Goal: Task Accomplishment & Management: Manage account settings

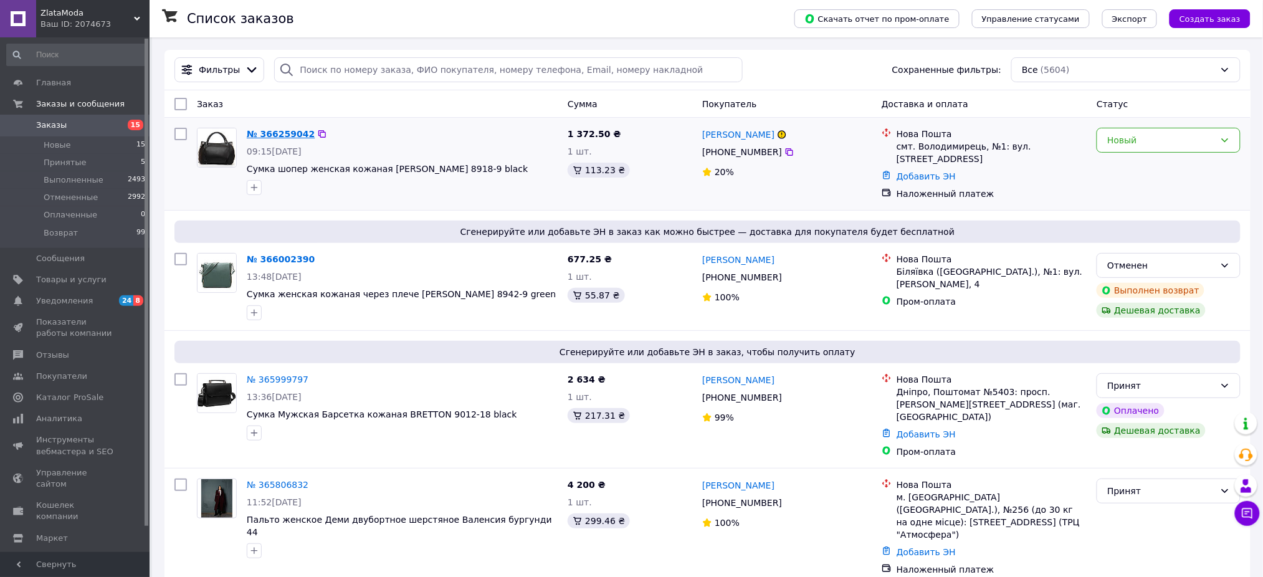
click at [280, 131] on link "№ 366259042" at bounding box center [281, 134] width 68 height 10
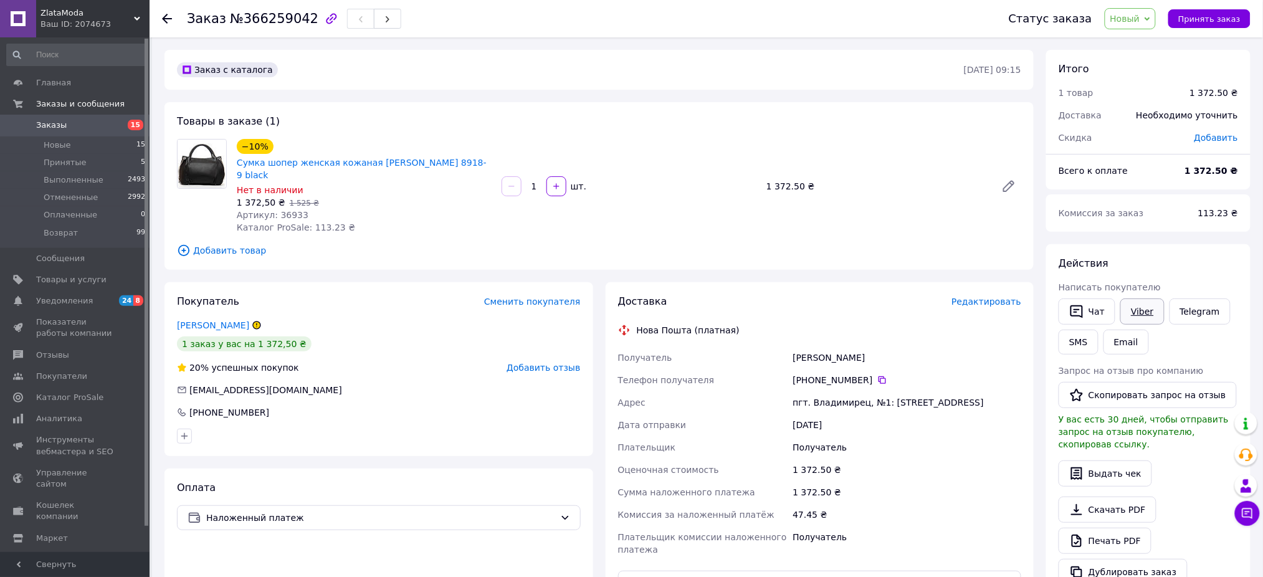
click at [1141, 315] on link "Viber" at bounding box center [1143, 312] width 44 height 26
click at [91, 305] on span "Уведомления" at bounding box center [75, 300] width 79 height 11
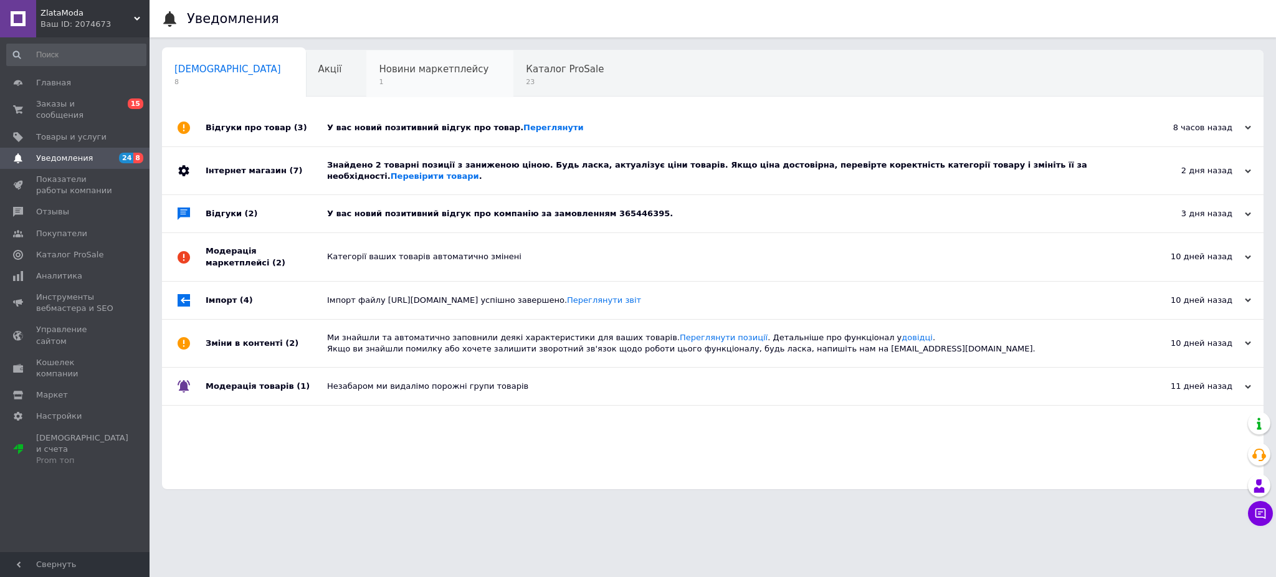
click at [379, 79] on span "1" at bounding box center [434, 81] width 110 height 9
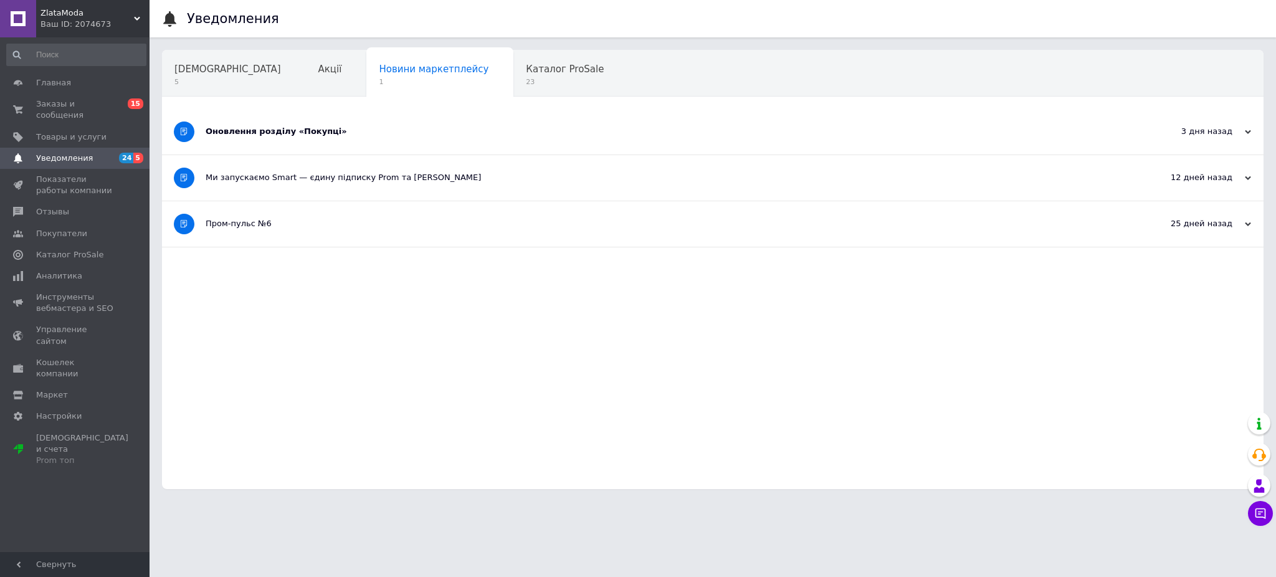
click at [310, 133] on div "Оновлення розділу «Покупці»" at bounding box center [666, 131] width 921 height 11
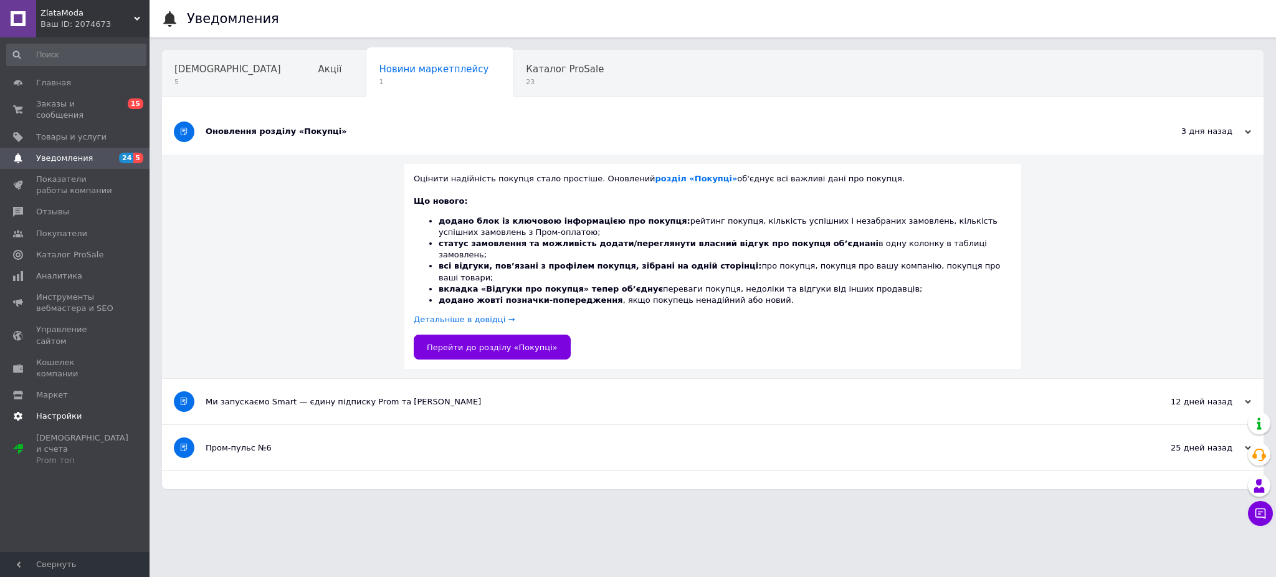
click at [64, 411] on span "Настройки" at bounding box center [58, 416] width 45 height 11
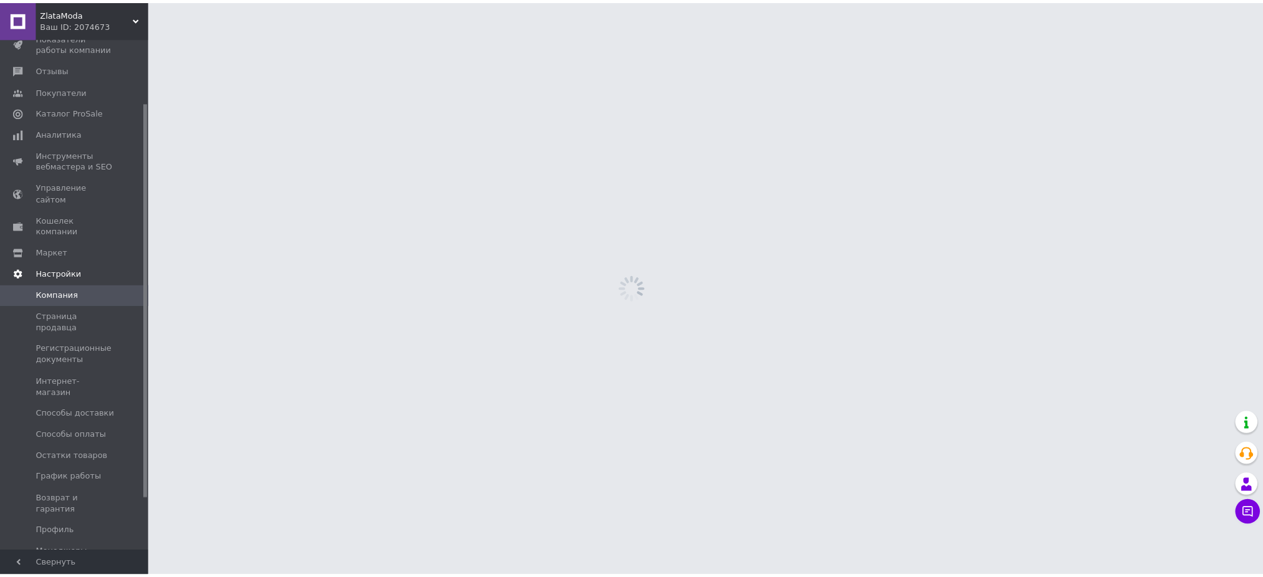
scroll to position [152, 0]
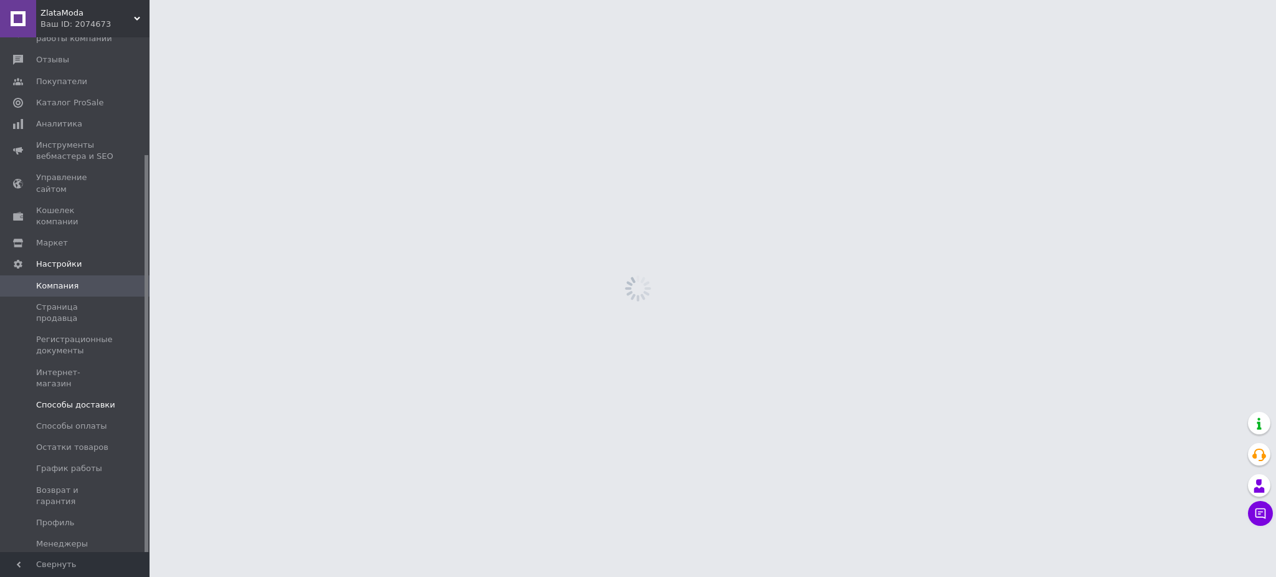
click at [76, 399] on span "Способы доставки" at bounding box center [75, 404] width 79 height 11
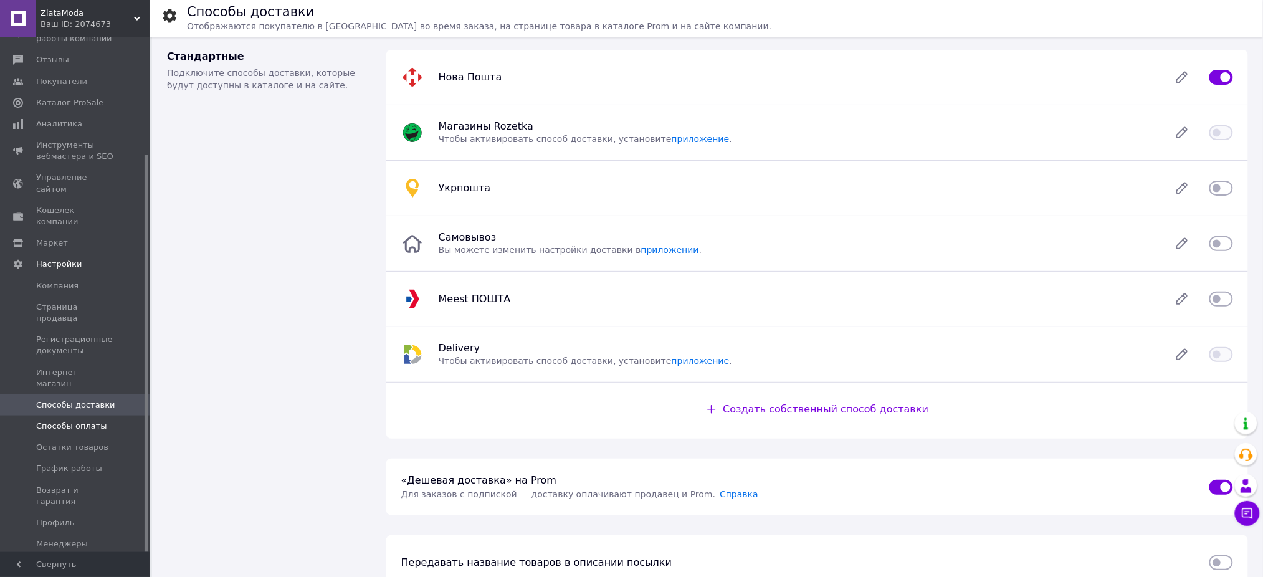
click at [82, 421] on span "Способы оплаты" at bounding box center [71, 426] width 71 height 11
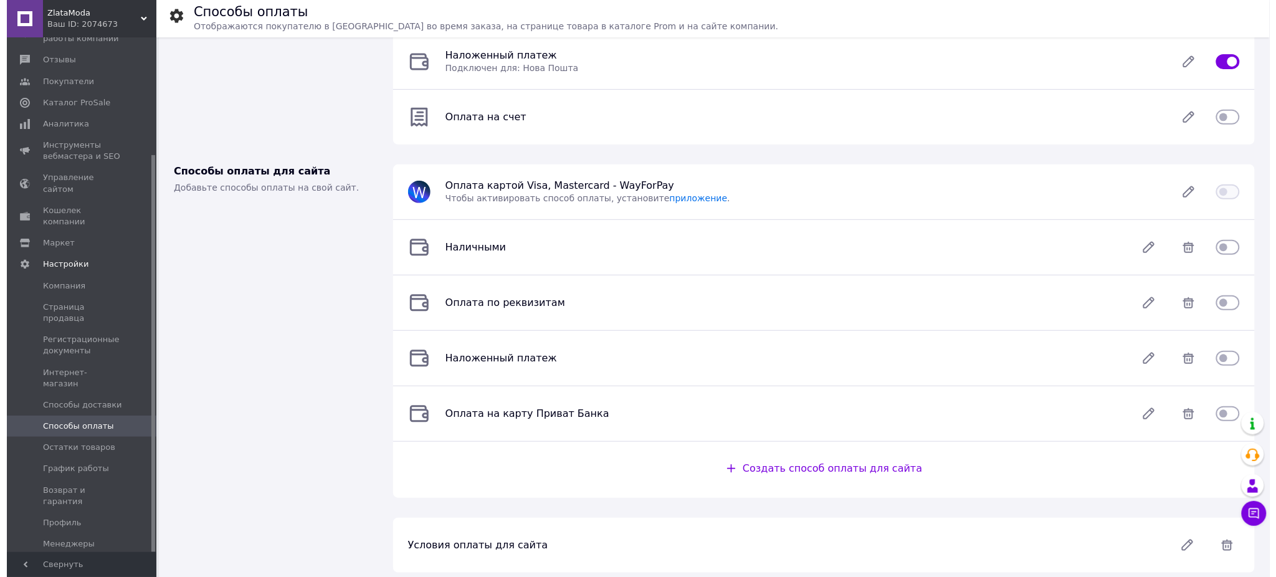
scroll to position [136, 0]
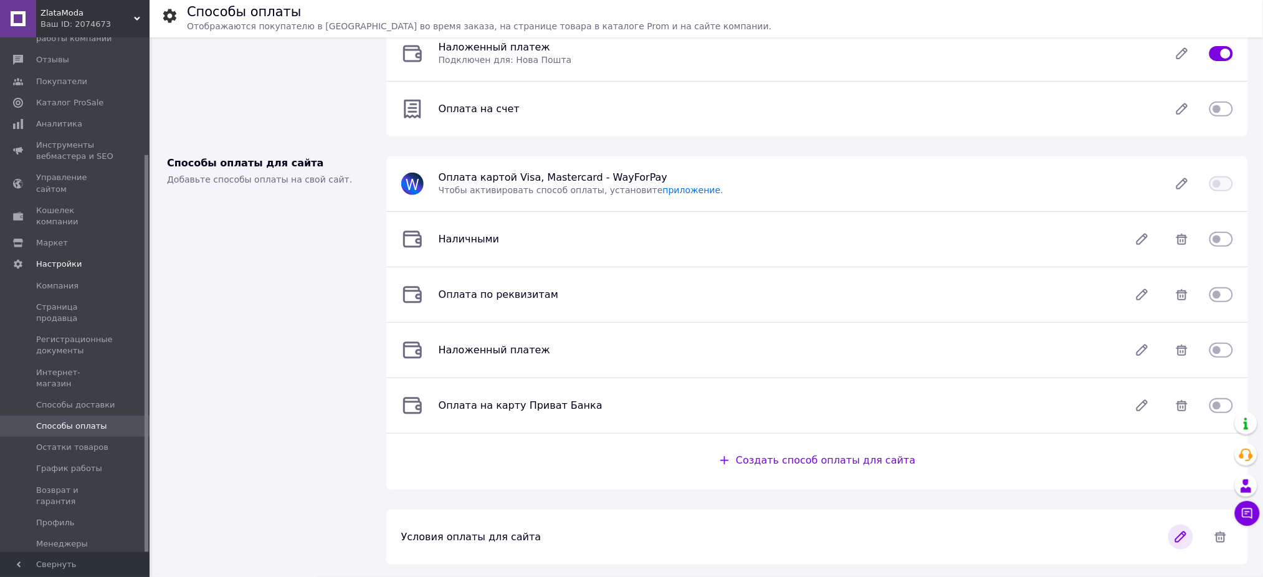
click at [1179, 535] on icon at bounding box center [1181, 537] width 25 height 25
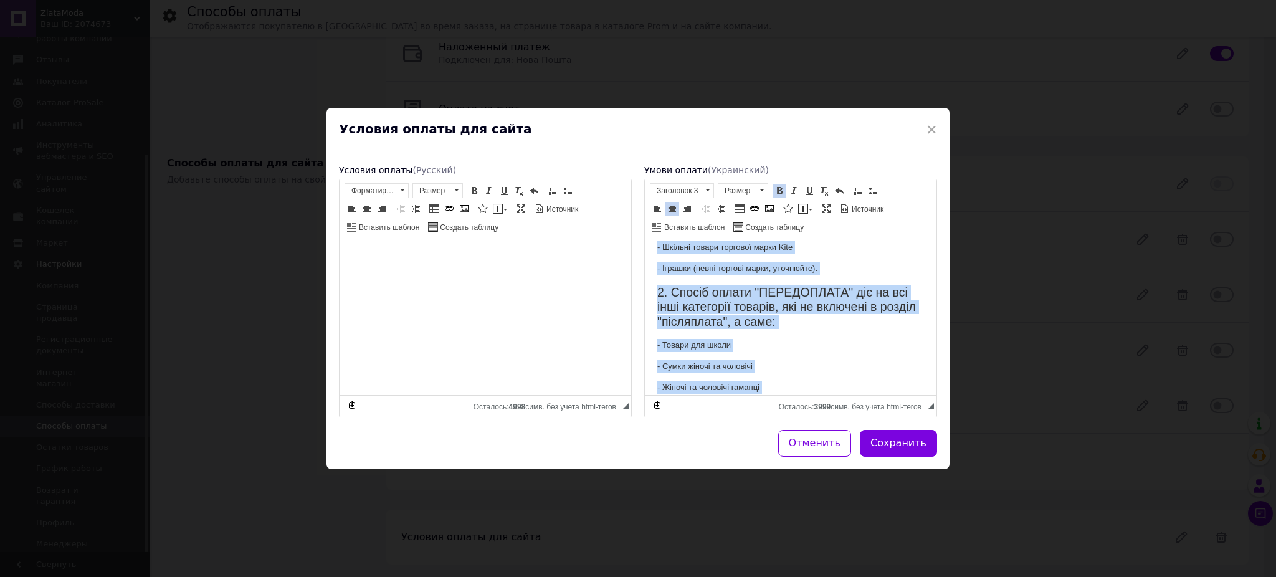
scroll to position [0, 0]
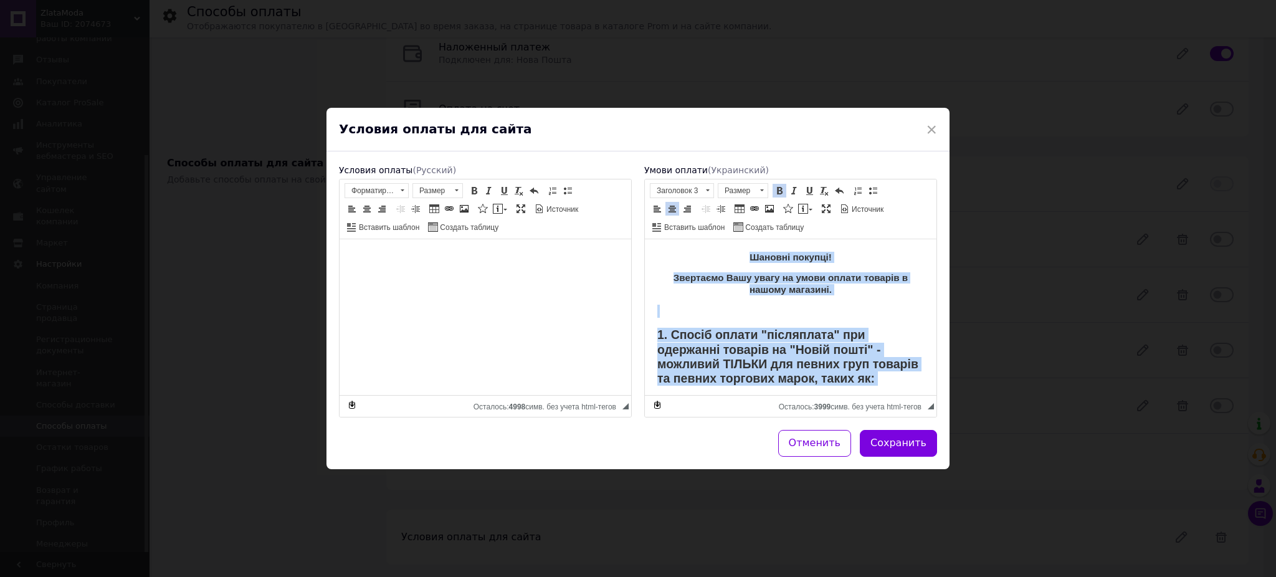
drag, startPoint x: 884, startPoint y: 370, endPoint x: 1227, endPoint y: 411, distance: 345.2
click at [645, 239] on html "Шановні покупці! Звертаємо Вашу увагу на умови оплати товарів в нашому магазині…" at bounding box center [791, 560] width 292 height 643
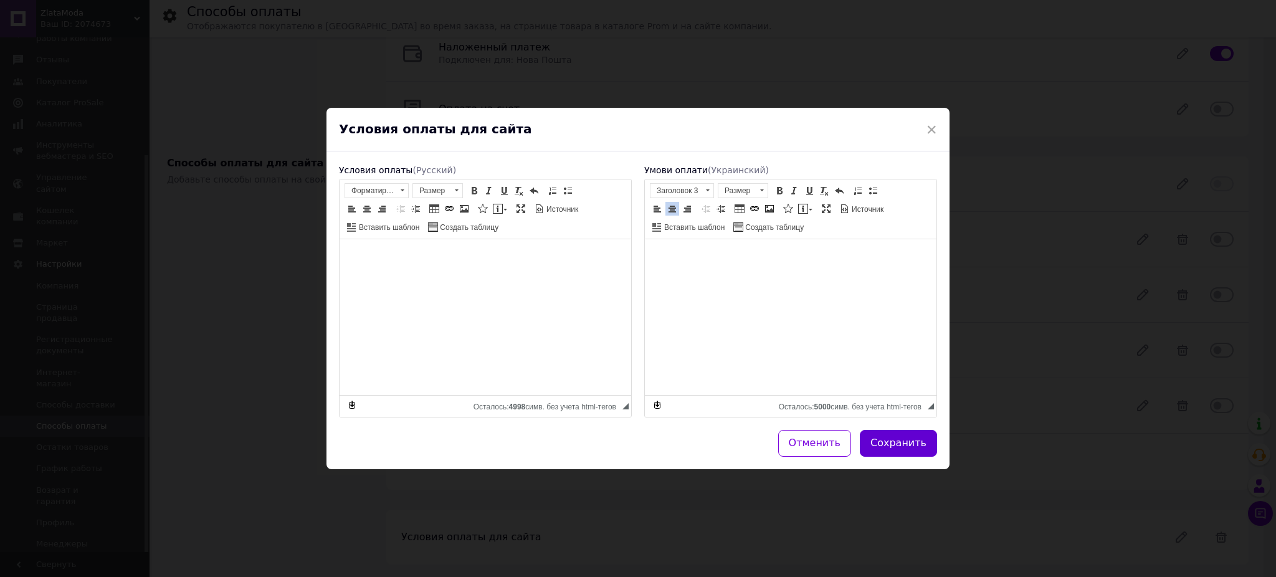
click at [919, 449] on button "Сохранить" at bounding box center [898, 443] width 77 height 27
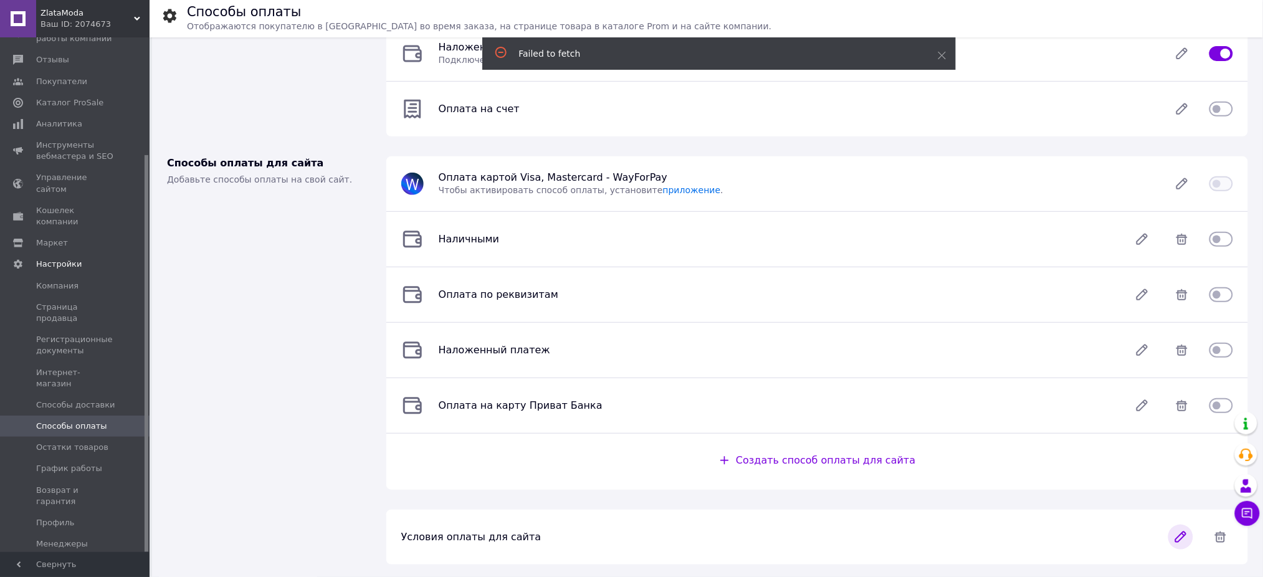
click at [1187, 538] on icon at bounding box center [1181, 537] width 25 height 25
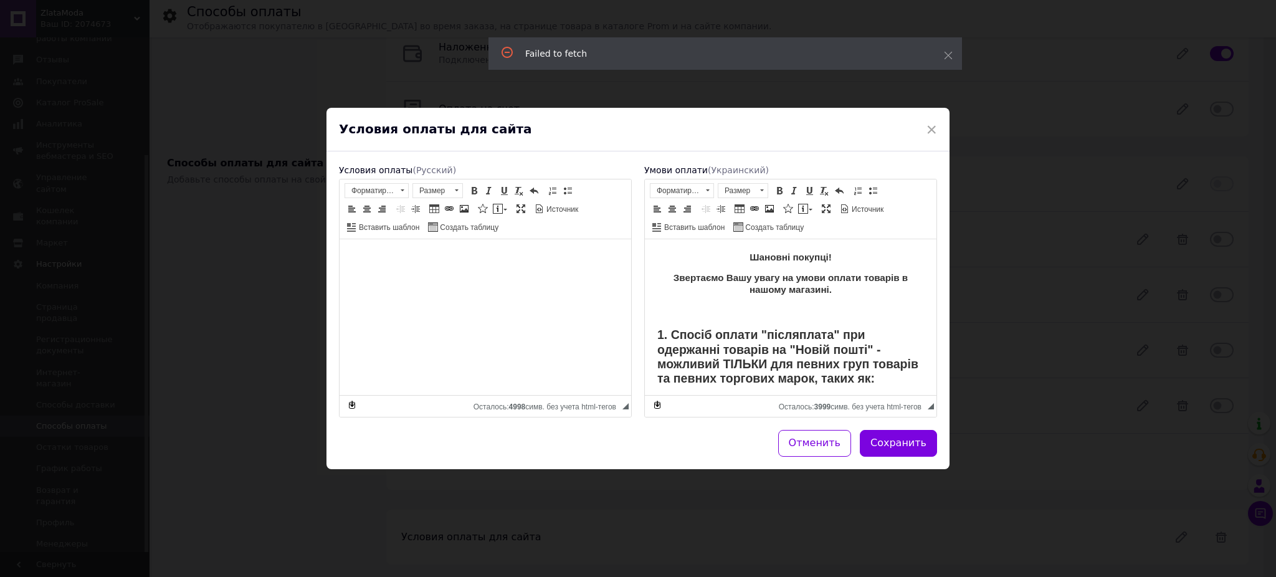
scroll to position [83, 0]
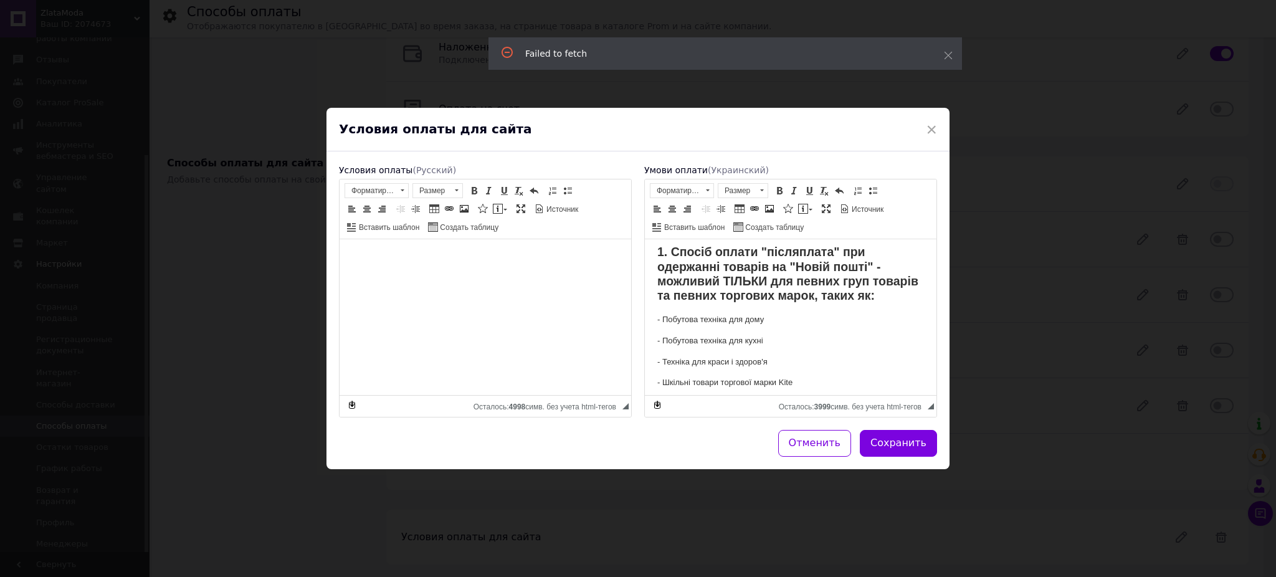
click at [937, 118] on div "Условия оплаты для сайта" at bounding box center [638, 130] width 623 height 44
click at [929, 130] on span "×" at bounding box center [931, 129] width 11 height 21
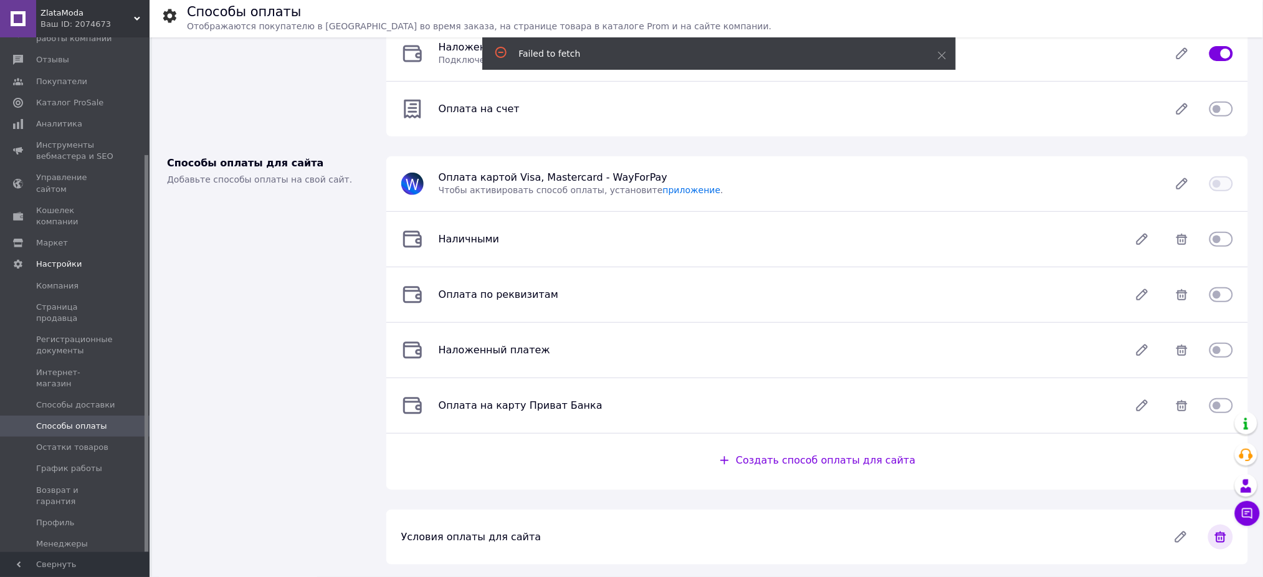
click at [1223, 537] on icon at bounding box center [1220, 537] width 25 height 25
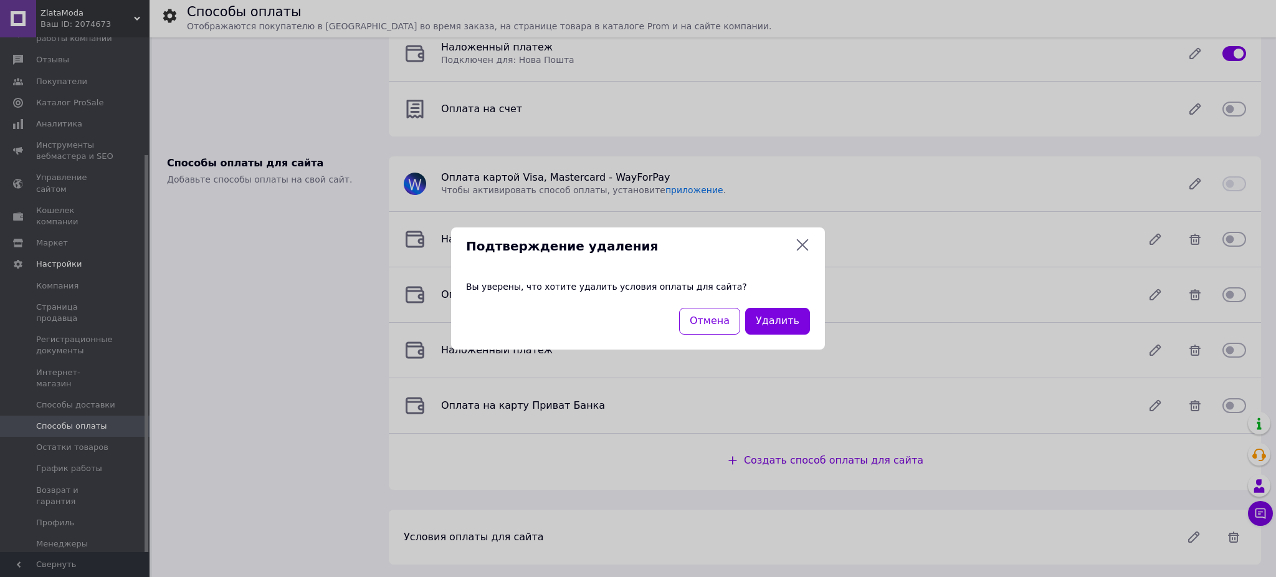
click at [800, 249] on icon at bounding box center [802, 244] width 15 height 15
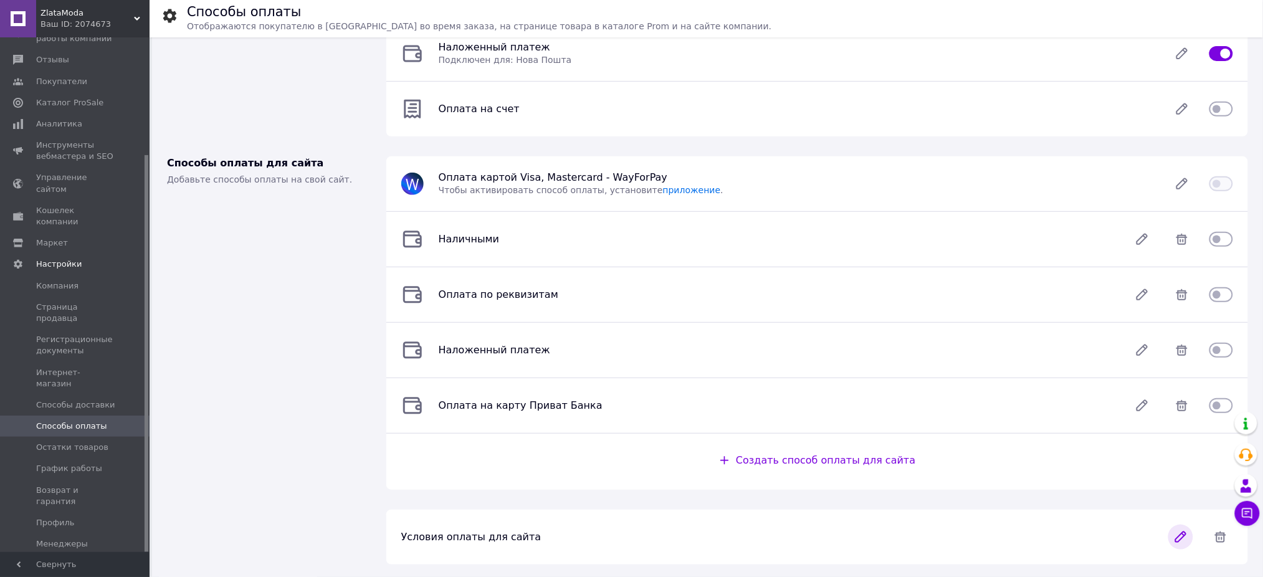
click at [1177, 542] on icon at bounding box center [1181, 537] width 10 height 10
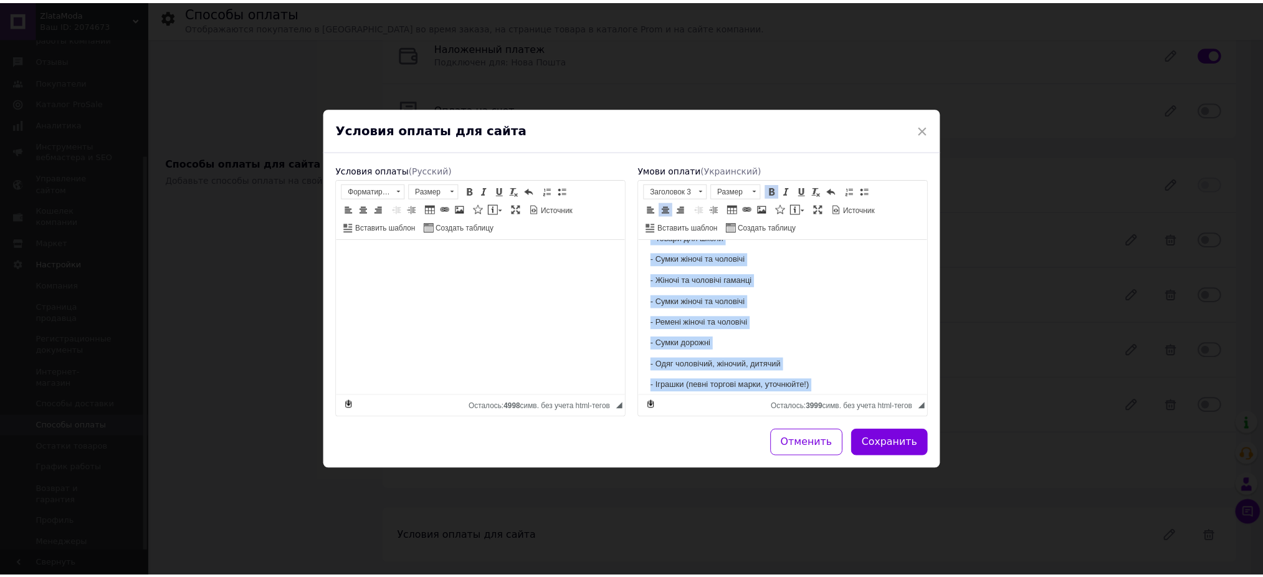
scroll to position [0, 0]
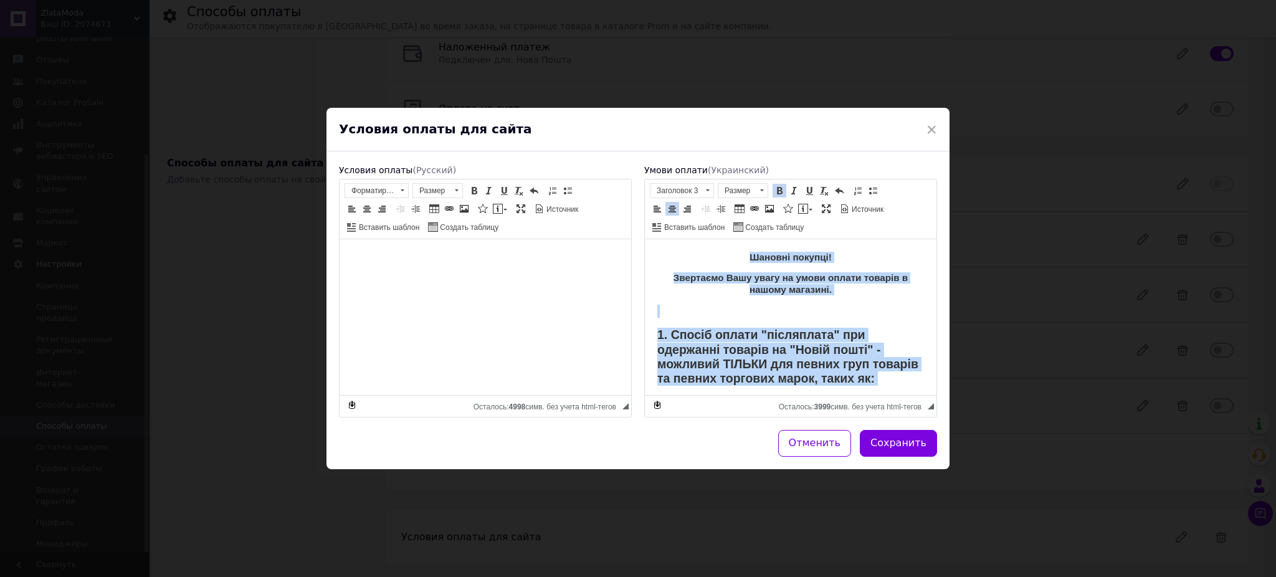
drag, startPoint x: 888, startPoint y: 368, endPoint x: 1228, endPoint y: 417, distance: 343.8
click at [645, 239] on html "Шановні покупці! Звертаємо Вашу увагу на умови оплати товарів в нашому магазині…" at bounding box center [791, 560] width 292 height 643
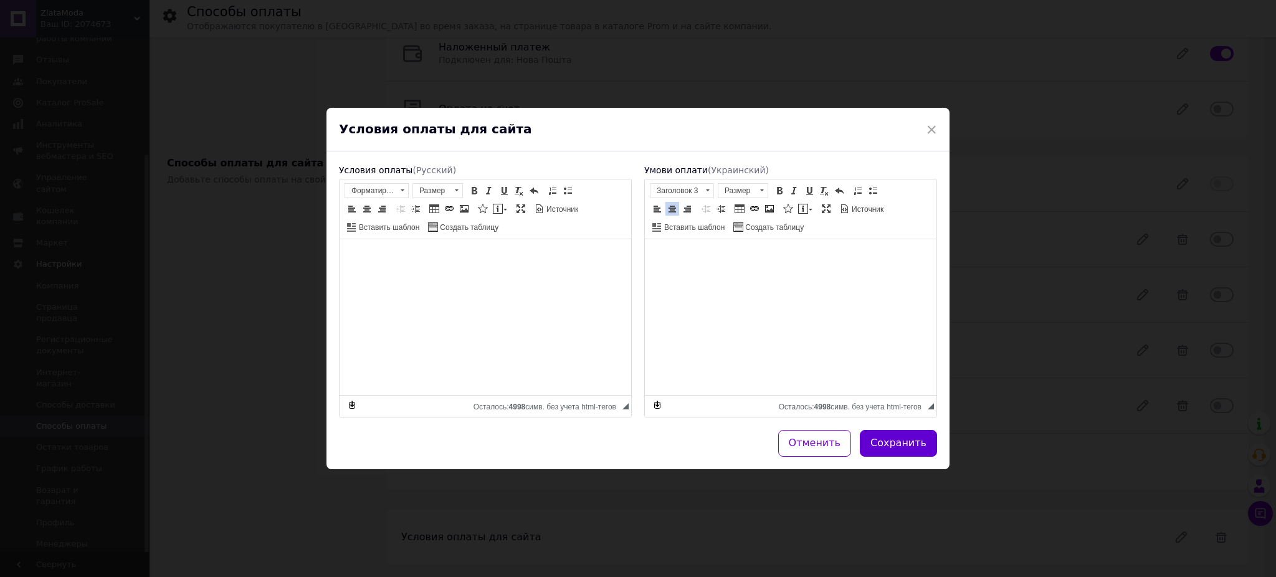
click at [915, 439] on button "Сохранить" at bounding box center [898, 443] width 77 height 27
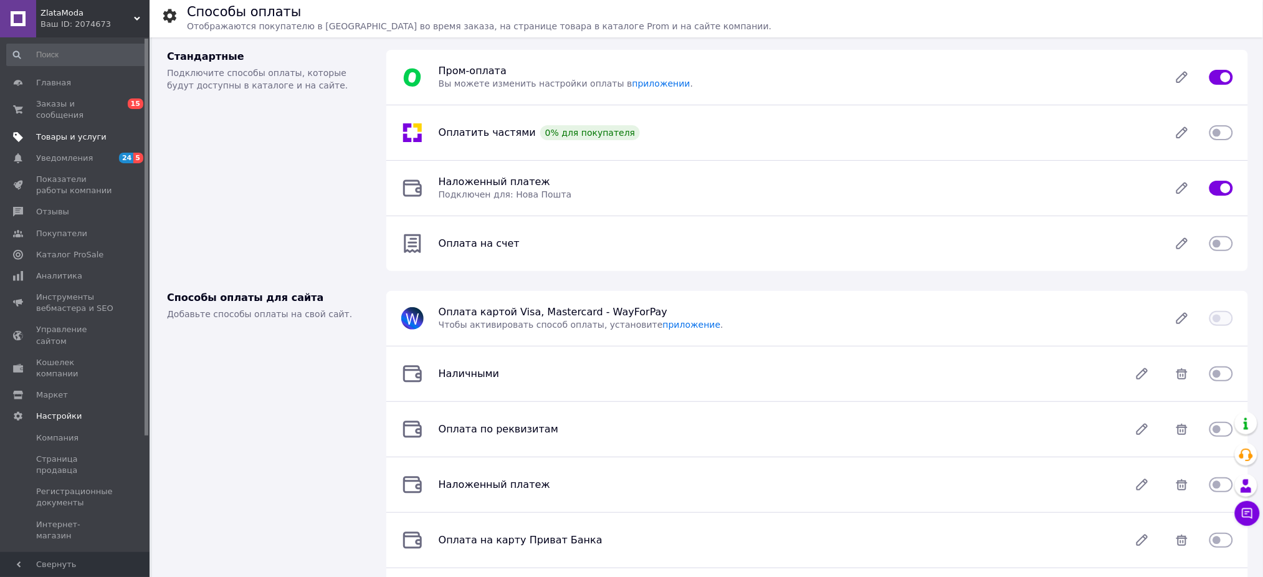
click at [63, 132] on span "Товары и услуги" at bounding box center [71, 137] width 70 height 11
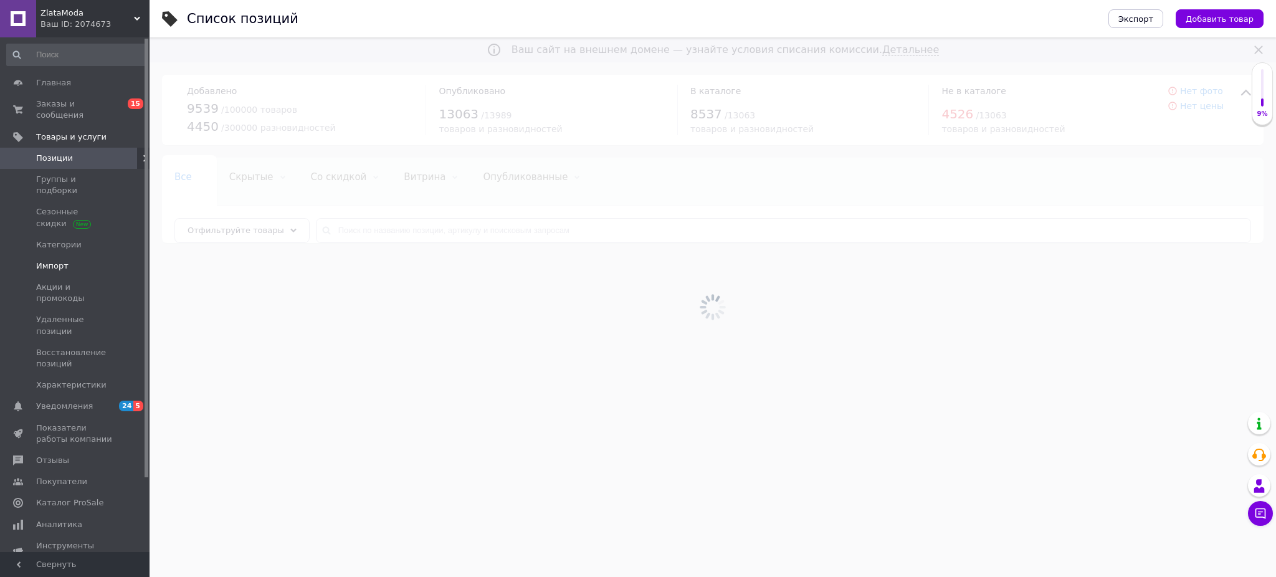
click at [58, 261] on span "Импорт" at bounding box center [52, 266] width 32 height 11
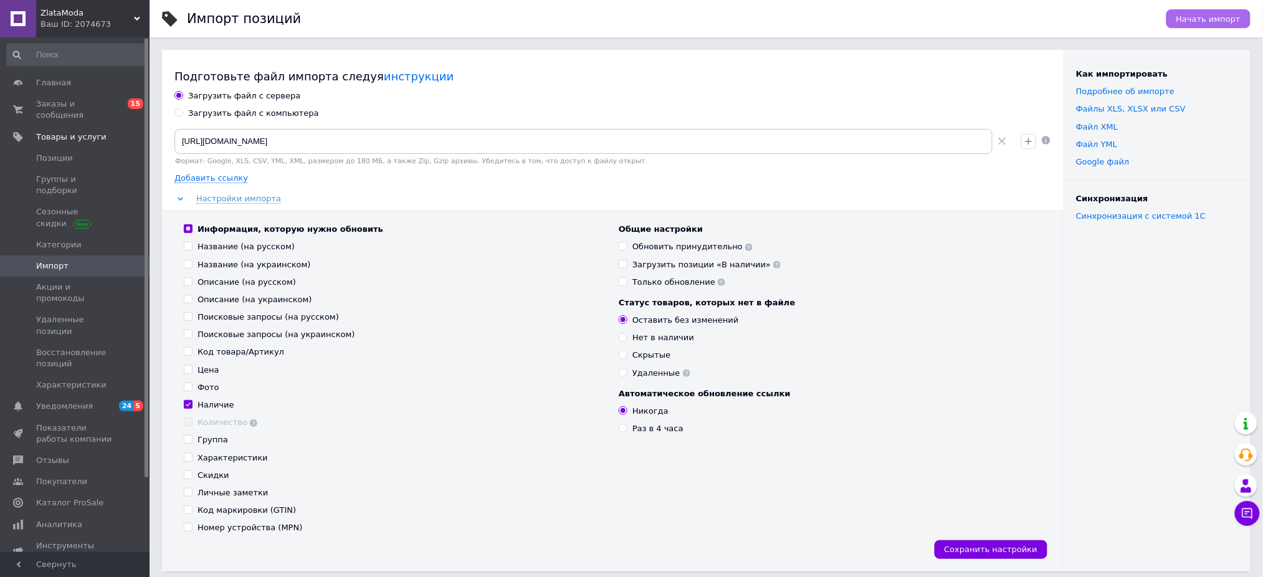
click at [1204, 17] on span "Начать импорт" at bounding box center [1209, 18] width 64 height 9
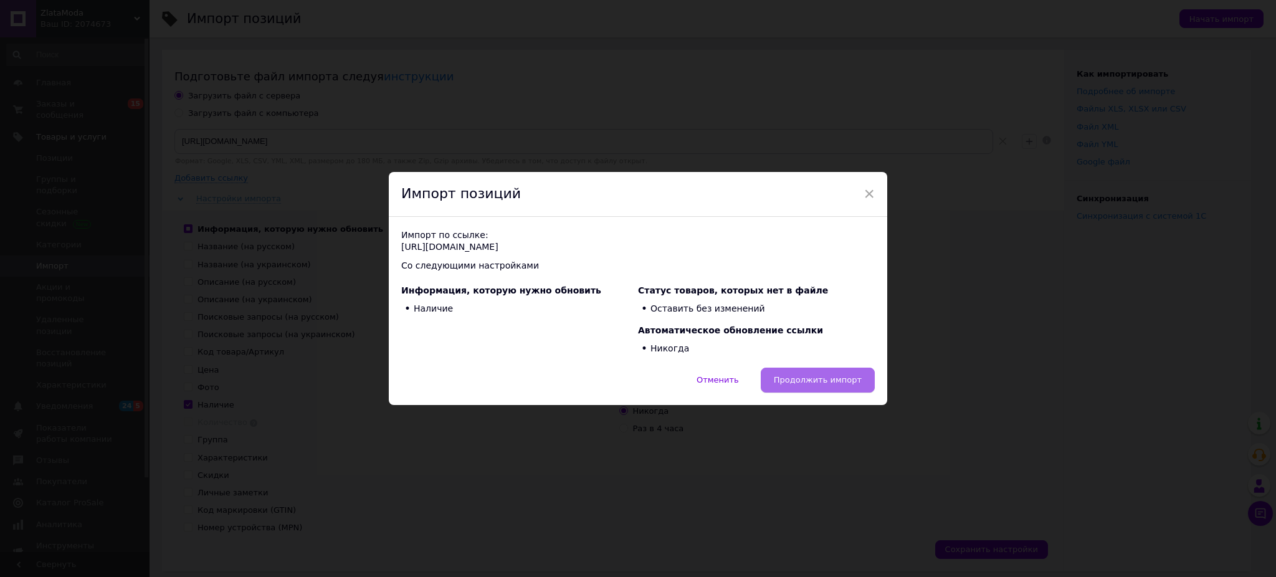
click at [788, 379] on span "Продолжить импорт" at bounding box center [818, 379] width 88 height 9
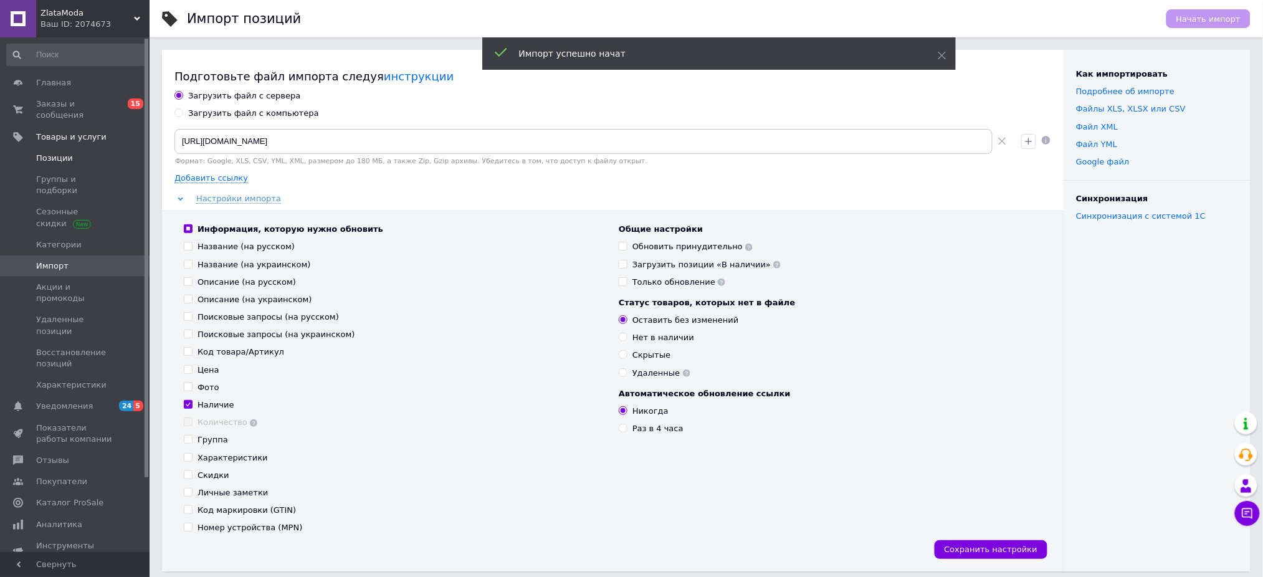
click at [64, 153] on span "Позиции" at bounding box center [54, 158] width 37 height 11
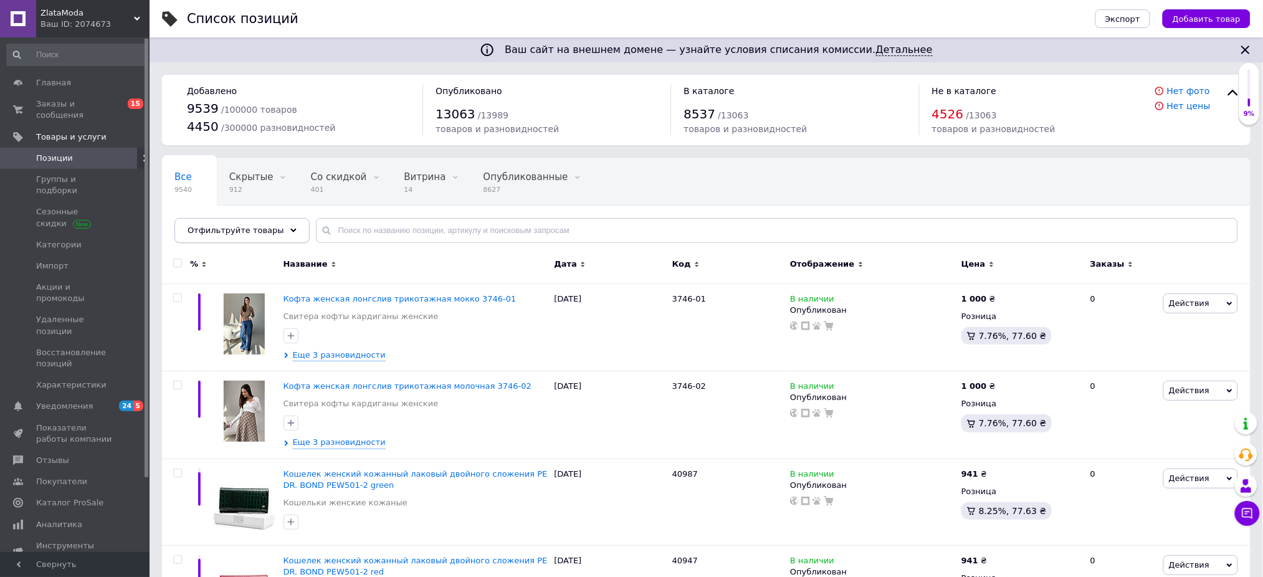
click at [290, 233] on icon at bounding box center [293, 230] width 6 height 6
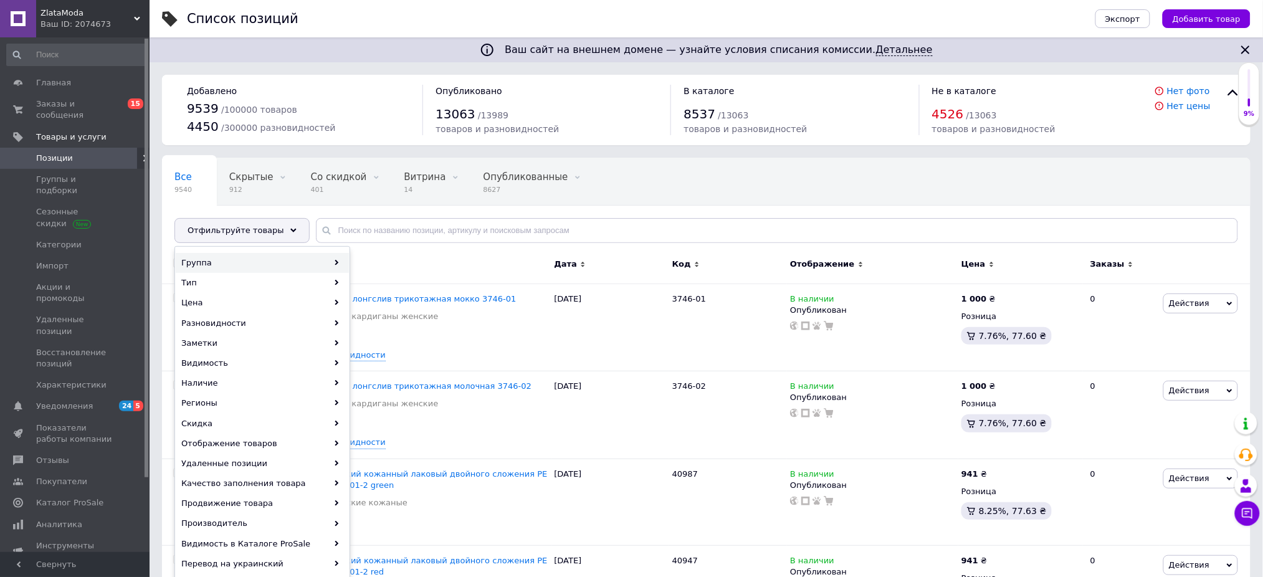
click at [303, 264] on div "Группа" at bounding box center [262, 263] width 173 height 20
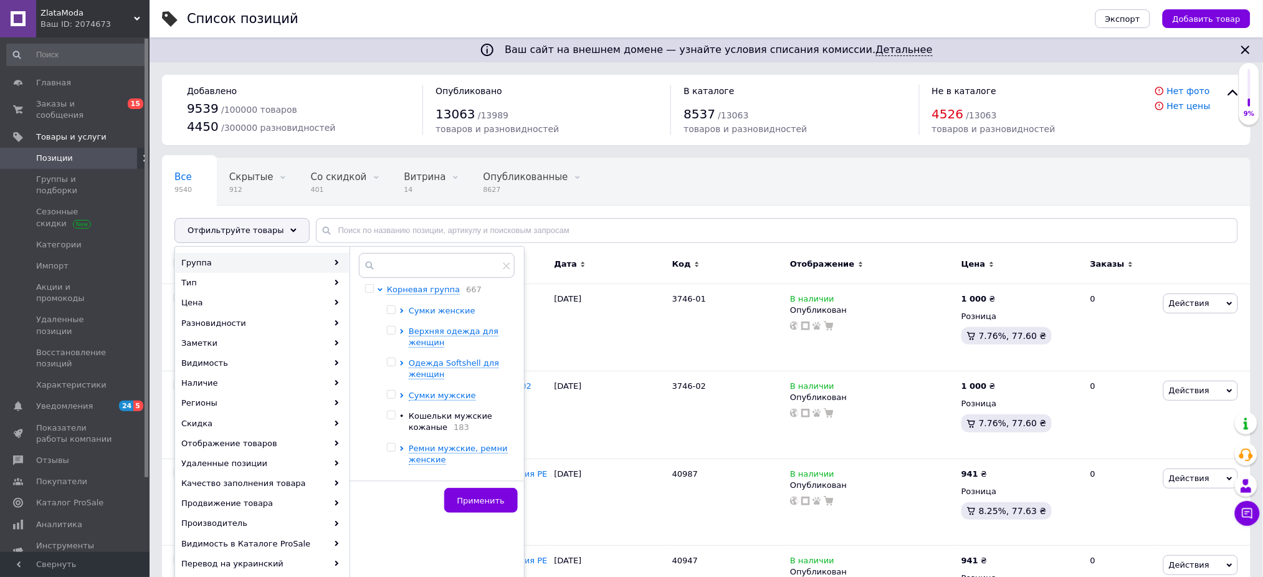
click at [419, 315] on span "Сумки женские" at bounding box center [442, 310] width 67 height 9
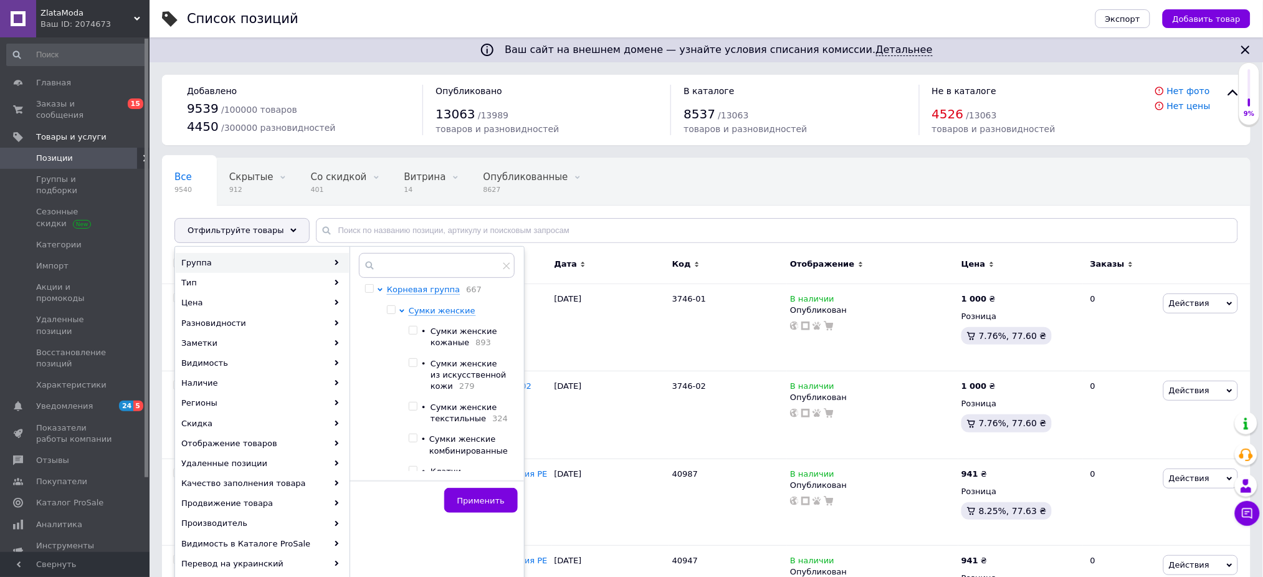
click at [435, 336] on span "Сумки женские кожаные" at bounding box center [464, 337] width 67 height 21
checkbox input "true"
click at [512, 503] on button "Применить" at bounding box center [481, 500] width 74 height 25
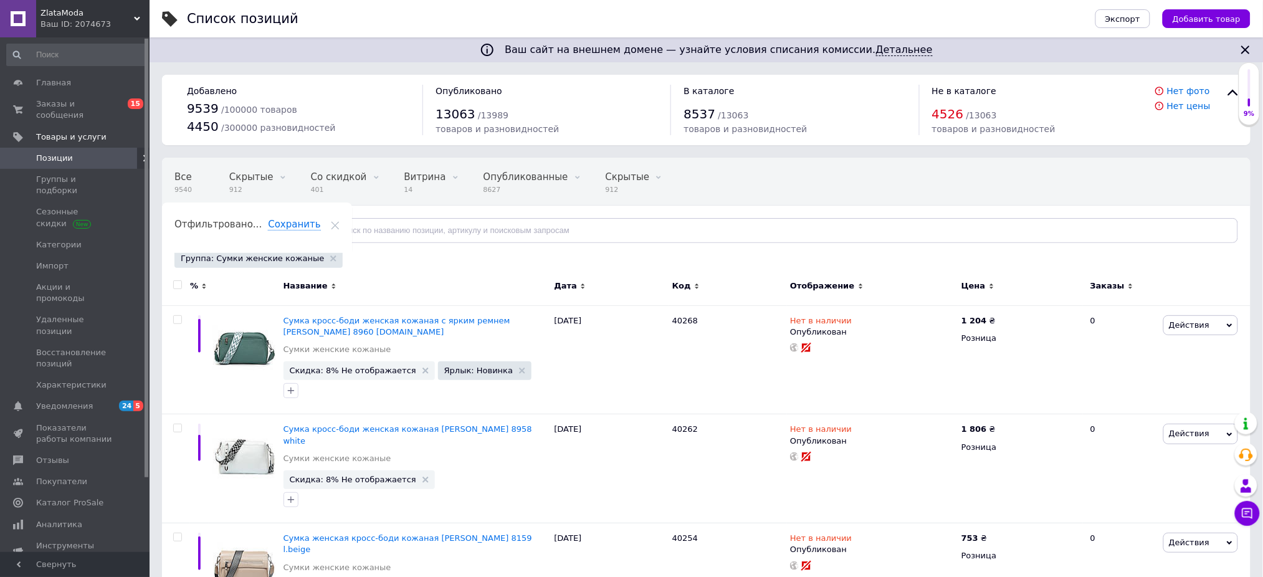
click at [290, 228] on icon at bounding box center [293, 230] width 6 height 6
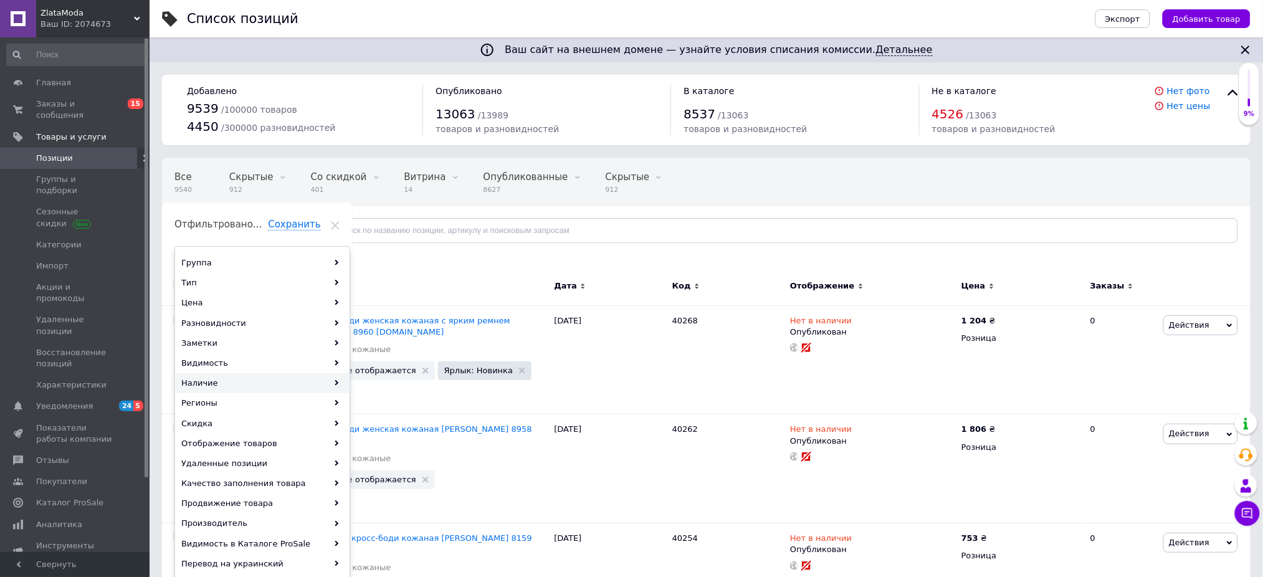
click at [322, 385] on div "Наличие" at bounding box center [262, 383] width 173 height 20
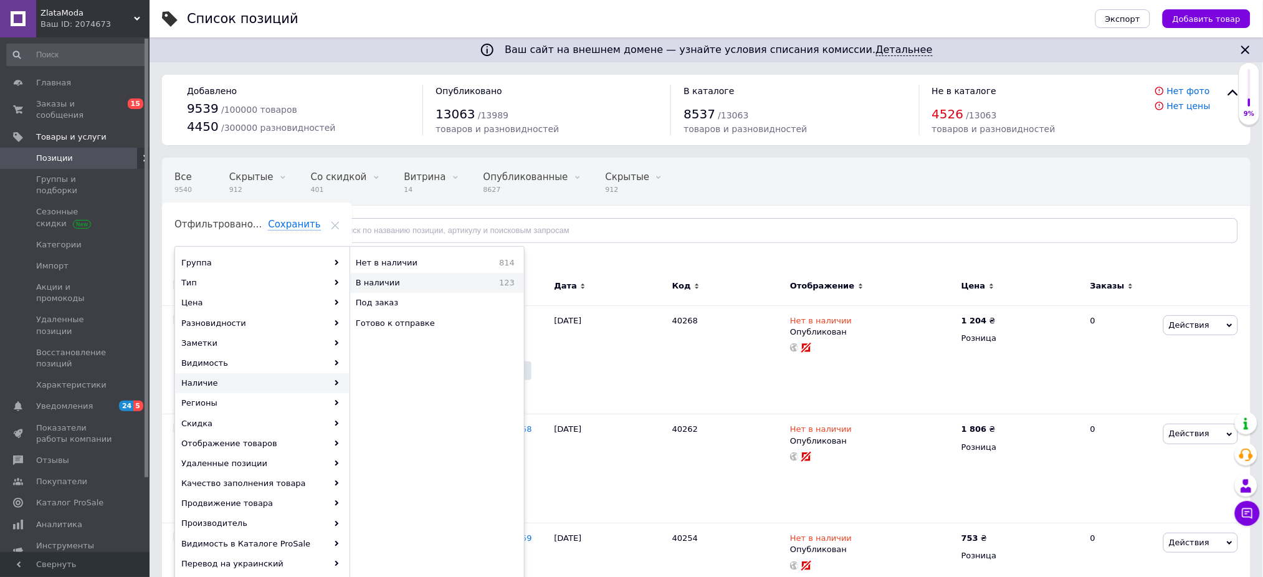
click at [395, 287] on span "В наличии" at bounding box center [409, 282] width 107 height 11
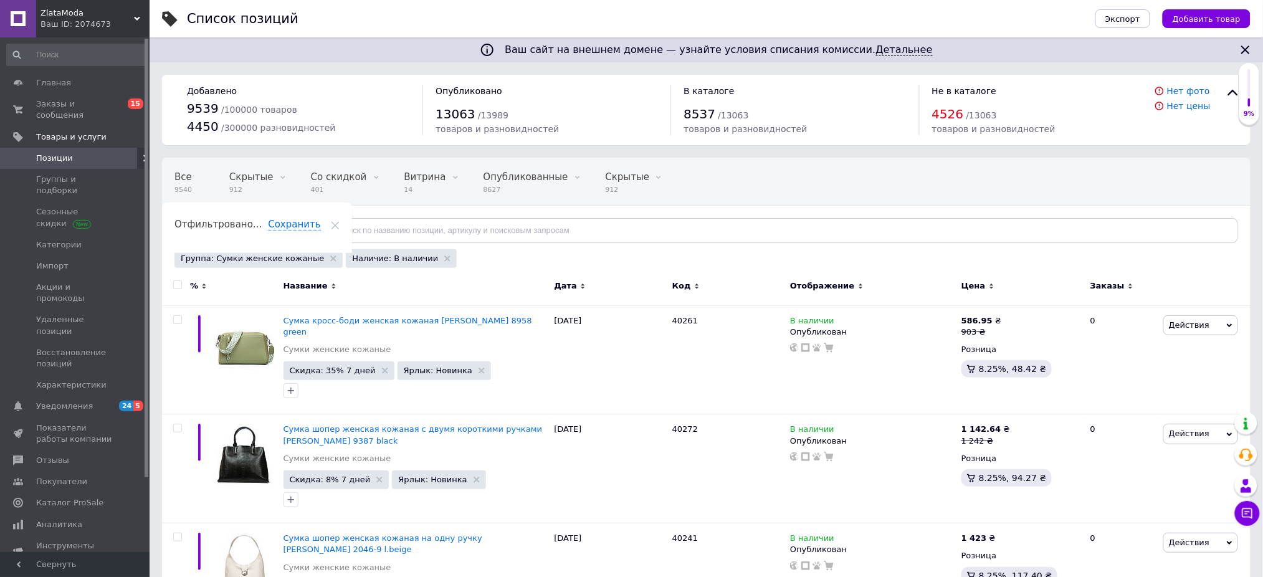
click at [989, 280] on div "Цена" at bounding box center [1021, 285] width 118 height 11
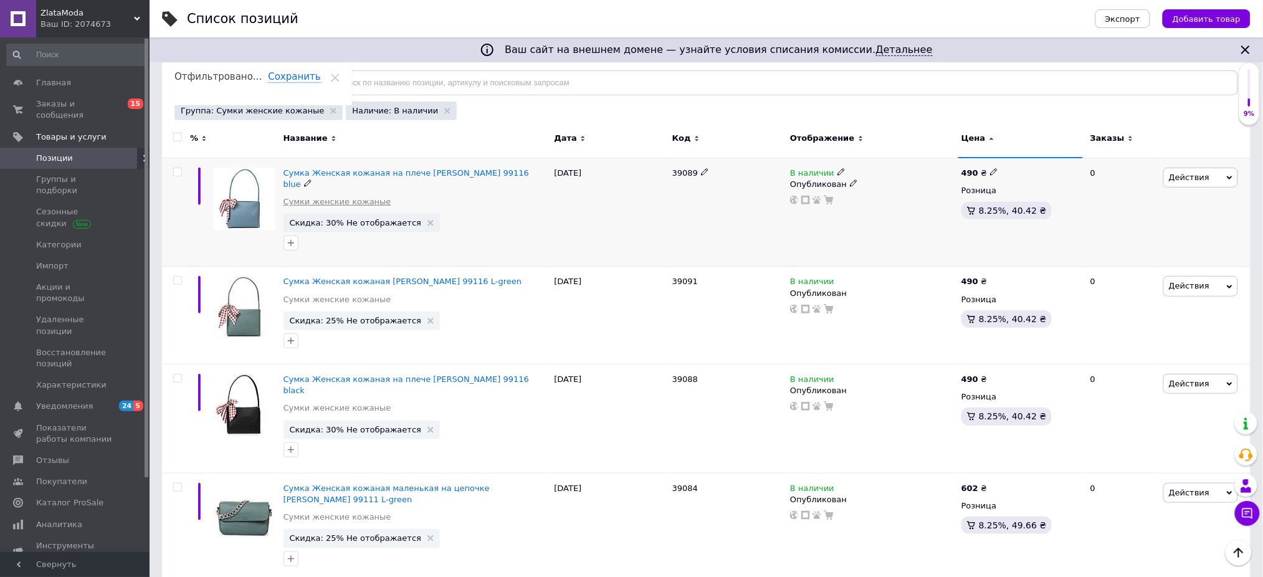
scroll to position [166, 0]
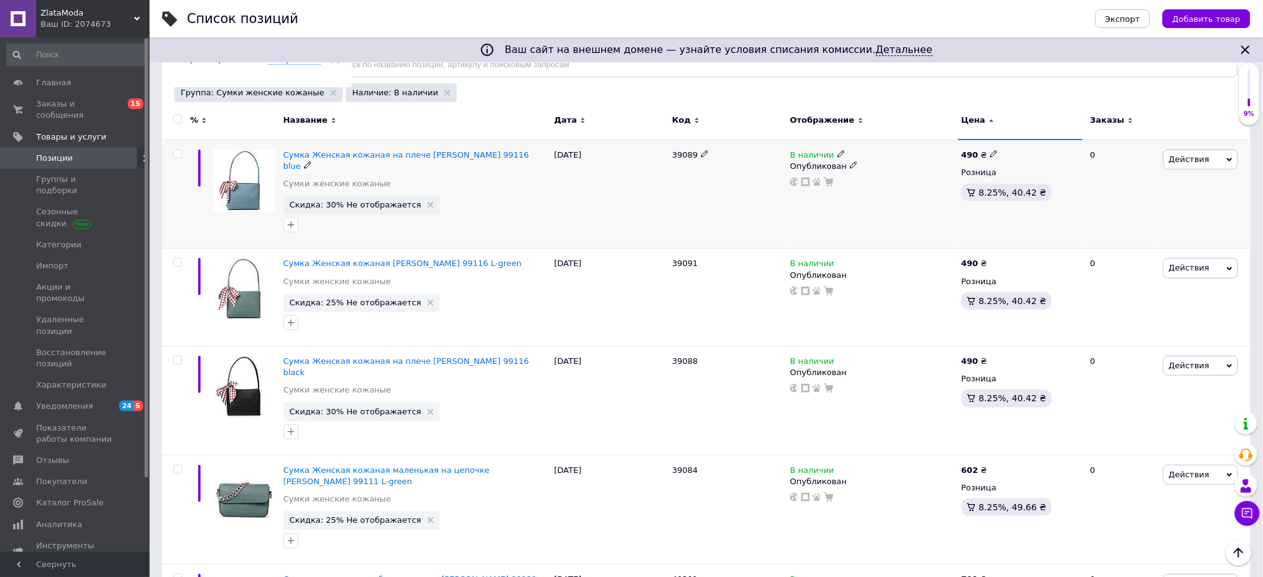
click at [990, 152] on use at bounding box center [993, 154] width 7 height 7
drag, startPoint x: 1011, startPoint y: 133, endPoint x: 1022, endPoint y: 136, distance: 10.9
click at [1022, 136] on input "490" at bounding box center [1052, 140] width 95 height 25
type input "520"
click at [990, 259] on icon at bounding box center [993, 262] width 7 height 7
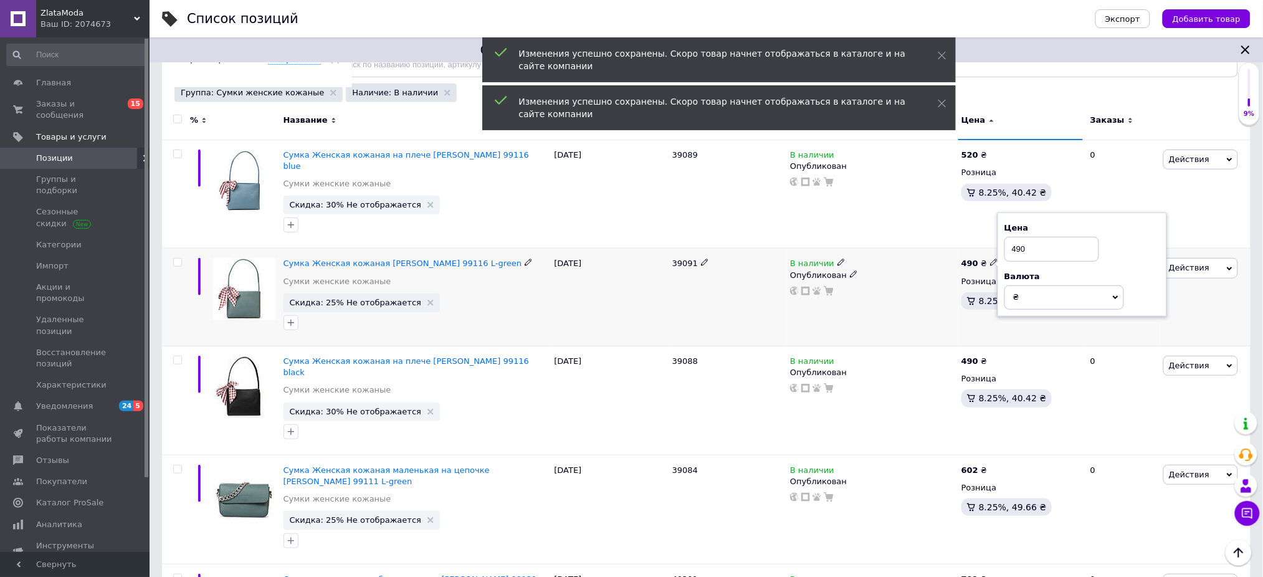
drag, startPoint x: 1011, startPoint y: 237, endPoint x: 1020, endPoint y: 242, distance: 9.8
click at [1020, 242] on input "490" at bounding box center [1052, 249] width 95 height 25
type input "520"
click at [992, 356] on icon at bounding box center [993, 359] width 7 height 7
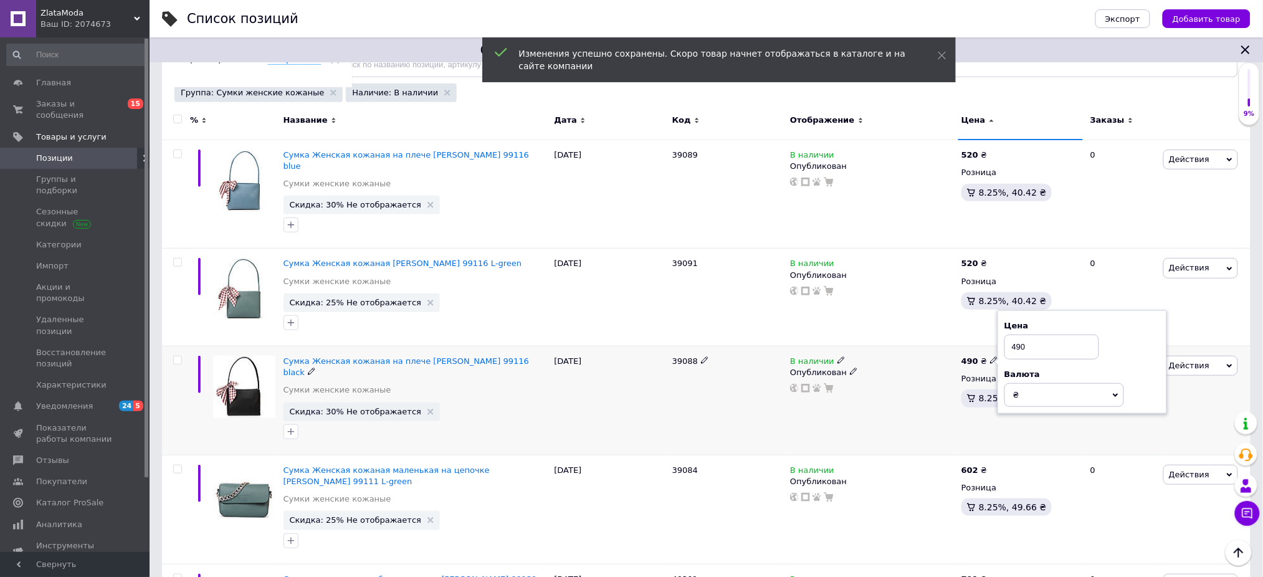
drag, startPoint x: 1010, startPoint y: 337, endPoint x: 1020, endPoint y: 339, distance: 10.8
click at [1020, 339] on input "490" at bounding box center [1052, 347] width 95 height 25
type input "520"
click at [904, 400] on div "В наличии Опубликован" at bounding box center [872, 401] width 171 height 109
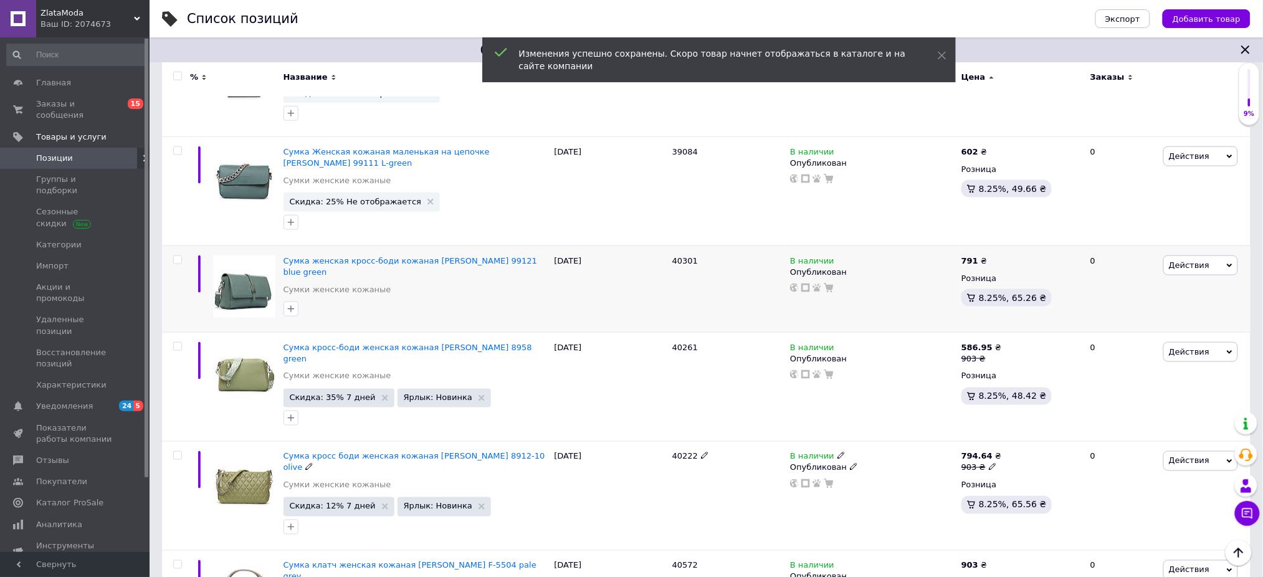
scroll to position [499, 0]
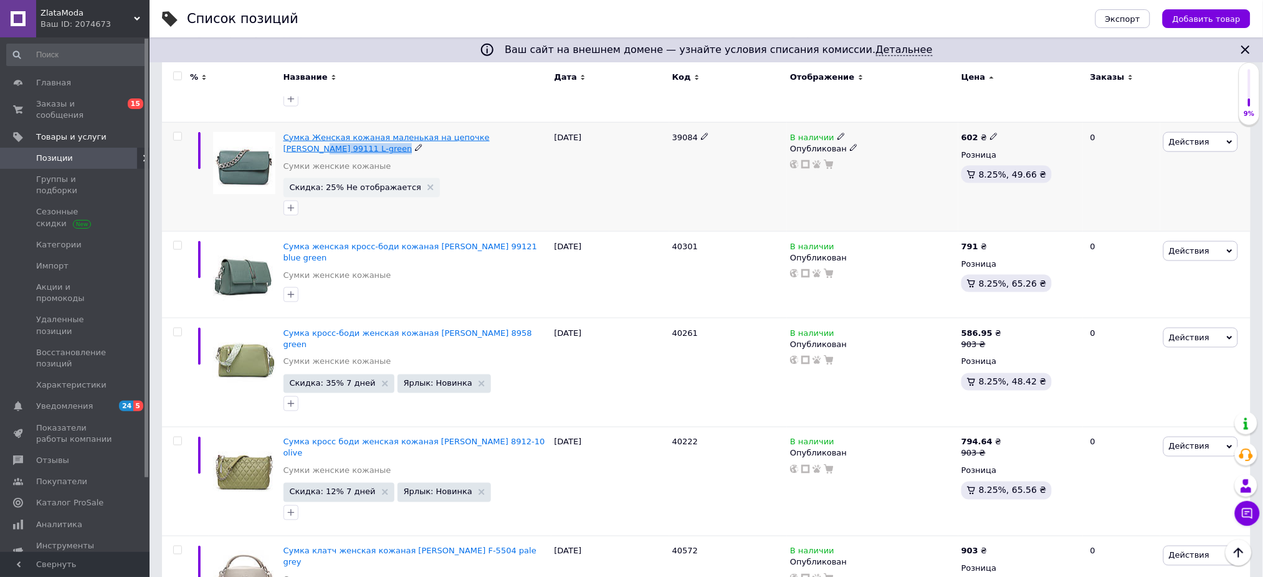
drag, startPoint x: 500, startPoint y: 126, endPoint x: 497, endPoint y: 117, distance: 9.9
click at [497, 132] on div "Сумка Женская кожаная маленькая на цепочке [PERSON_NAME] 99111 L-green" at bounding box center [416, 143] width 265 height 22
copy div "99111 L-green"
click at [798, 133] on span "В наличии" at bounding box center [812, 139] width 44 height 13
click at [888, 138] on li "Нет в наличии" at bounding box center [911, 146] width 118 height 17
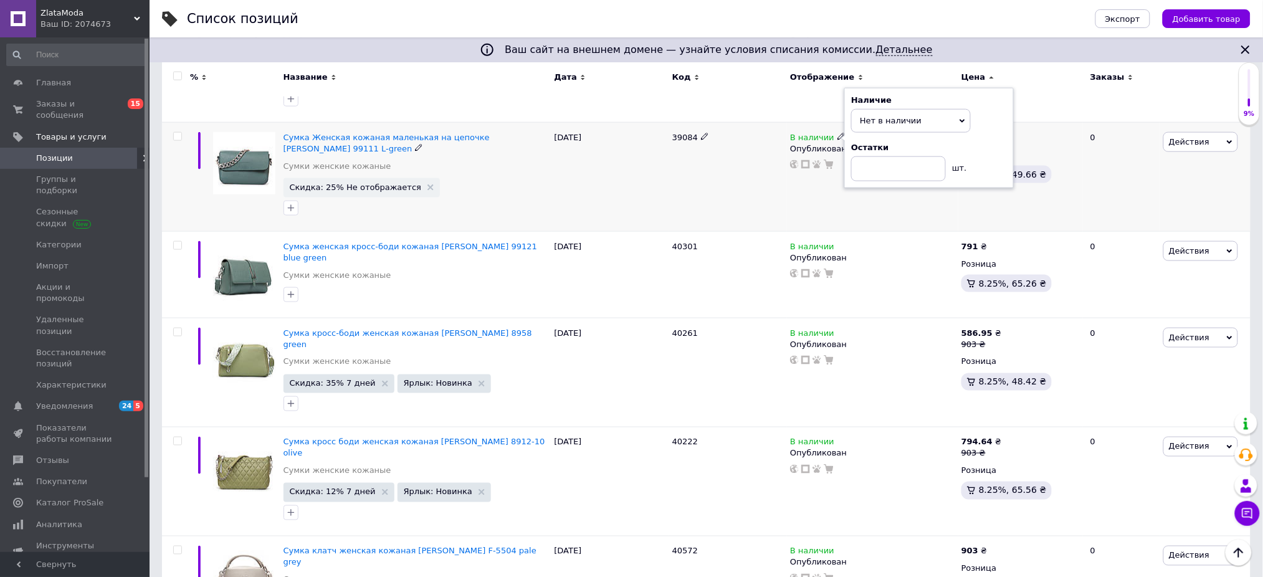
drag, startPoint x: 757, startPoint y: 166, endPoint x: 686, endPoint y: 188, distance: 73.9
click at [757, 166] on div "39084" at bounding box center [728, 176] width 118 height 109
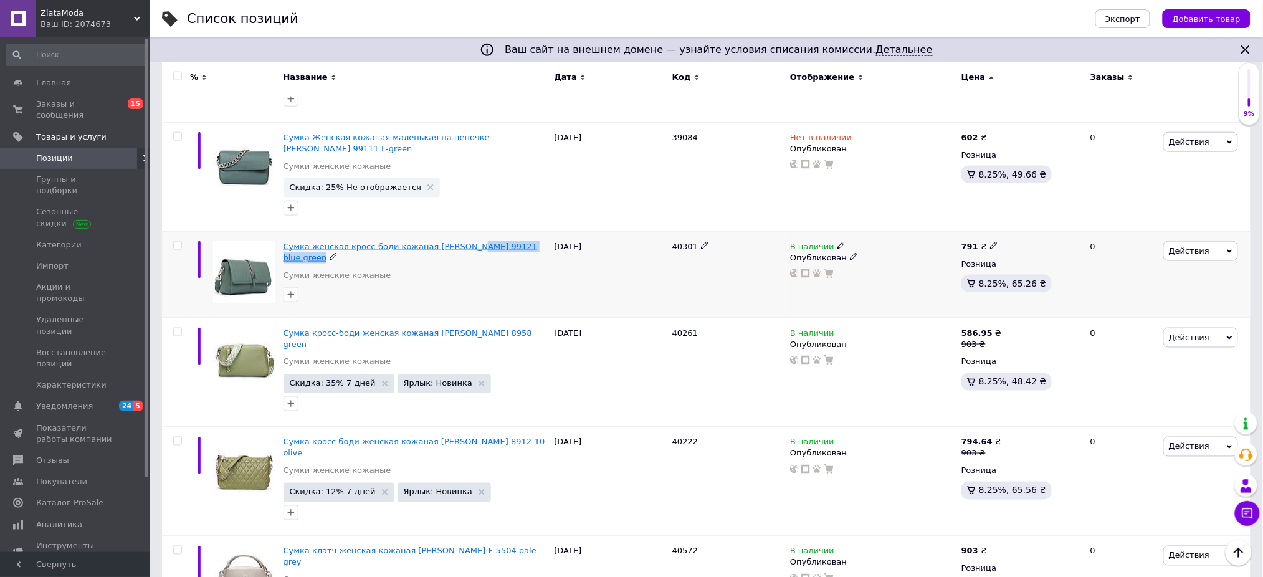
drag, startPoint x: 520, startPoint y: 223, endPoint x: 454, endPoint y: 224, distance: 66.7
click at [454, 241] on div "Сумка женская кросс-боди кожаная [PERSON_NAME] 99121 blue green" at bounding box center [416, 252] width 265 height 22
copy div "99121 blue green"
click at [819, 242] on span "В наличии" at bounding box center [812, 248] width 44 height 13
click at [878, 247] on li "Нет в наличии" at bounding box center [911, 255] width 118 height 17
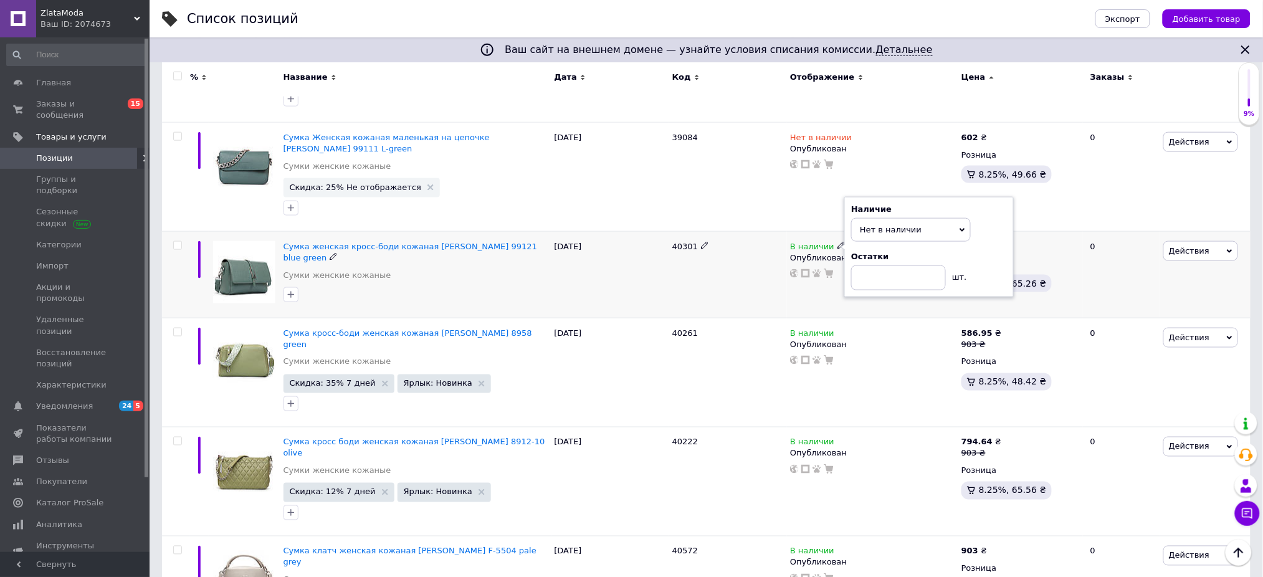
click at [639, 278] on div "[DATE]" at bounding box center [611, 274] width 118 height 87
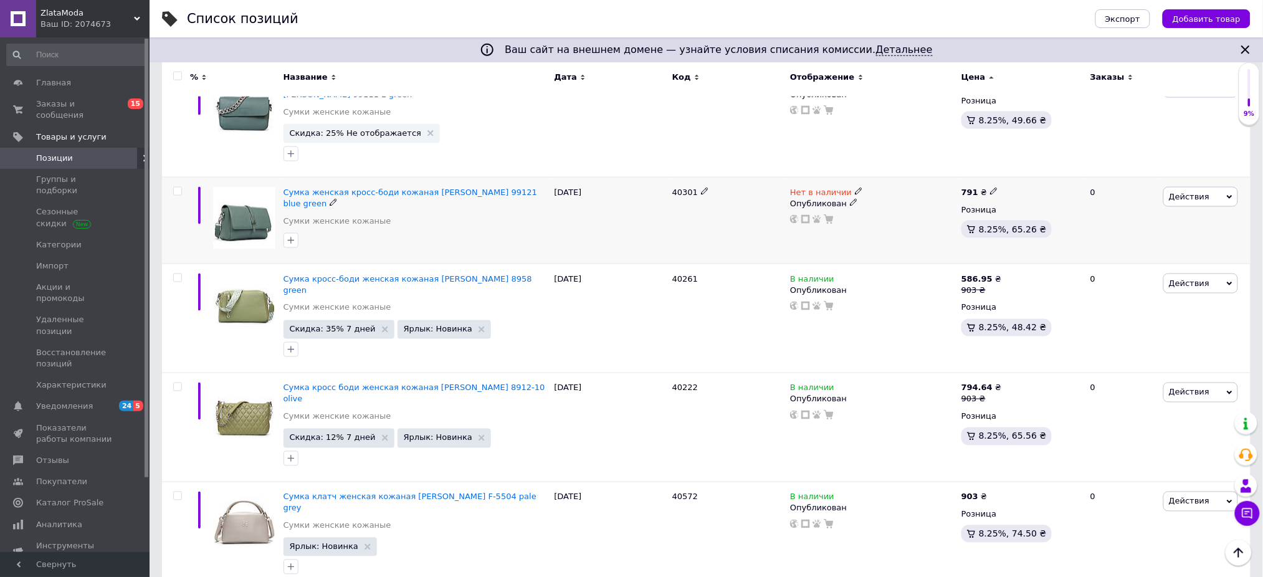
scroll to position [581, 0]
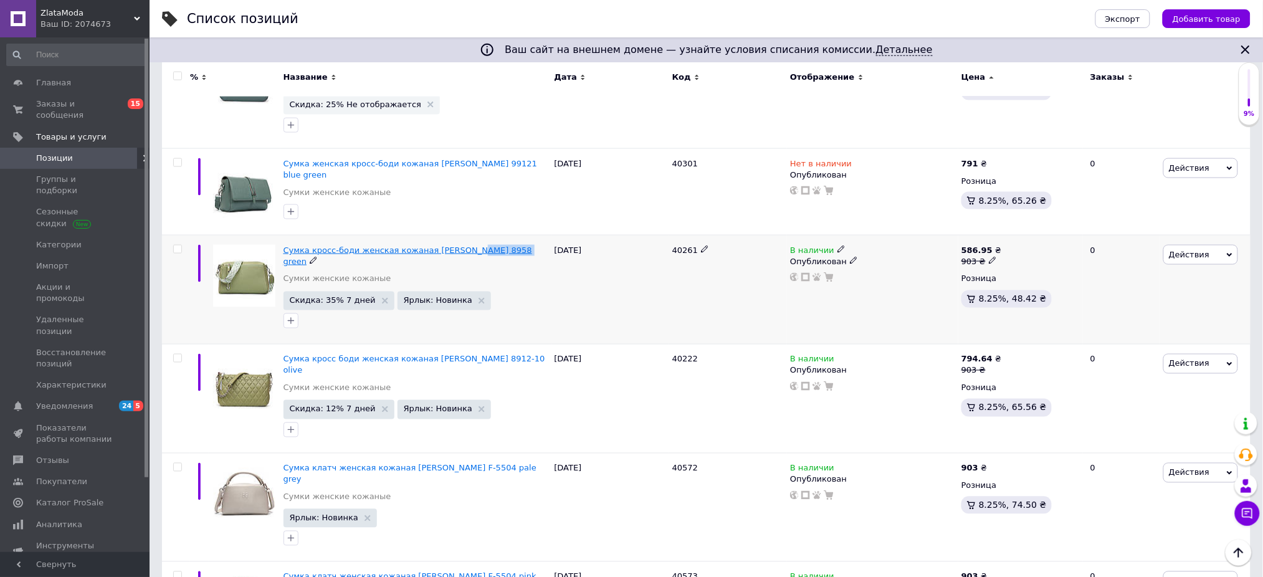
drag, startPoint x: 496, startPoint y: 223, endPoint x: 456, endPoint y: 225, distance: 39.9
click at [456, 245] on div "Сумка кросс-боди женская кожаная [PERSON_NAME] 8958 green" at bounding box center [416, 256] width 265 height 22
copy span "8958 green"
drag, startPoint x: 987, startPoint y: 232, endPoint x: 1040, endPoint y: 227, distance: 52.5
click at [995, 245] on div "586.95 ₴ 903 ₴" at bounding box center [1021, 256] width 118 height 22
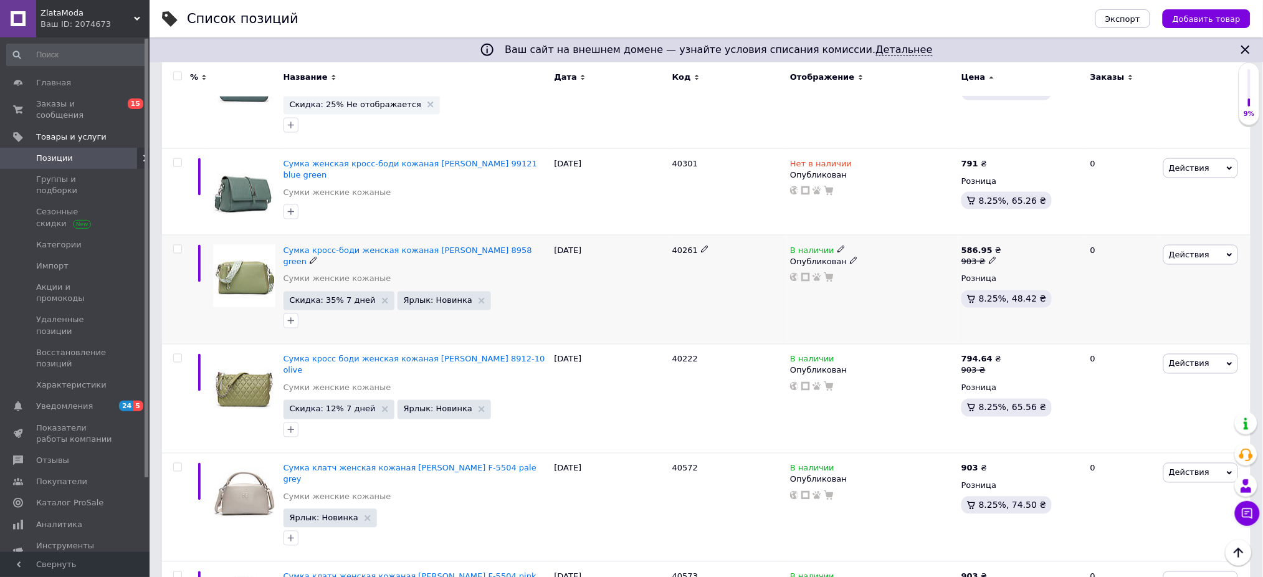
click at [989, 257] on icon at bounding box center [992, 260] width 7 height 7
drag, startPoint x: 1012, startPoint y: 210, endPoint x: 1030, endPoint y: 214, distance: 18.6
click at [1031, 229] on input "903" at bounding box center [1052, 241] width 95 height 25
type input "1204"
click at [997, 257] on icon at bounding box center [1000, 260] width 7 height 7
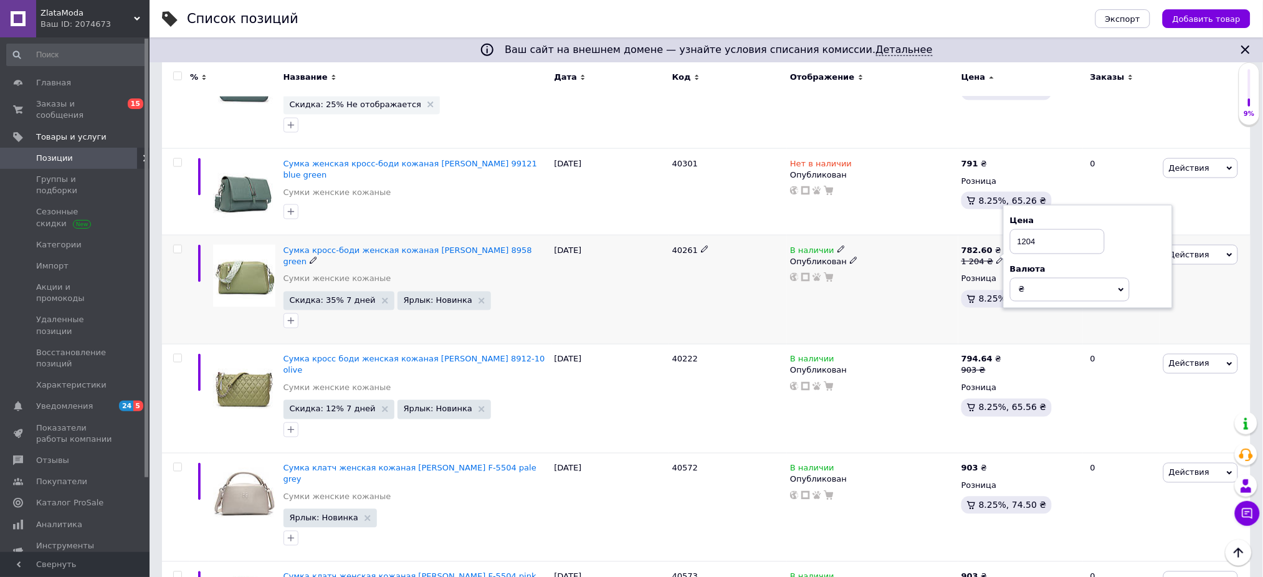
drag, startPoint x: 1020, startPoint y: 212, endPoint x: 1050, endPoint y: 213, distance: 29.9
click at [1050, 229] on input "1204" at bounding box center [1057, 241] width 95 height 25
type input "1806"
click at [479, 406] on icon at bounding box center [482, 409] width 6 height 6
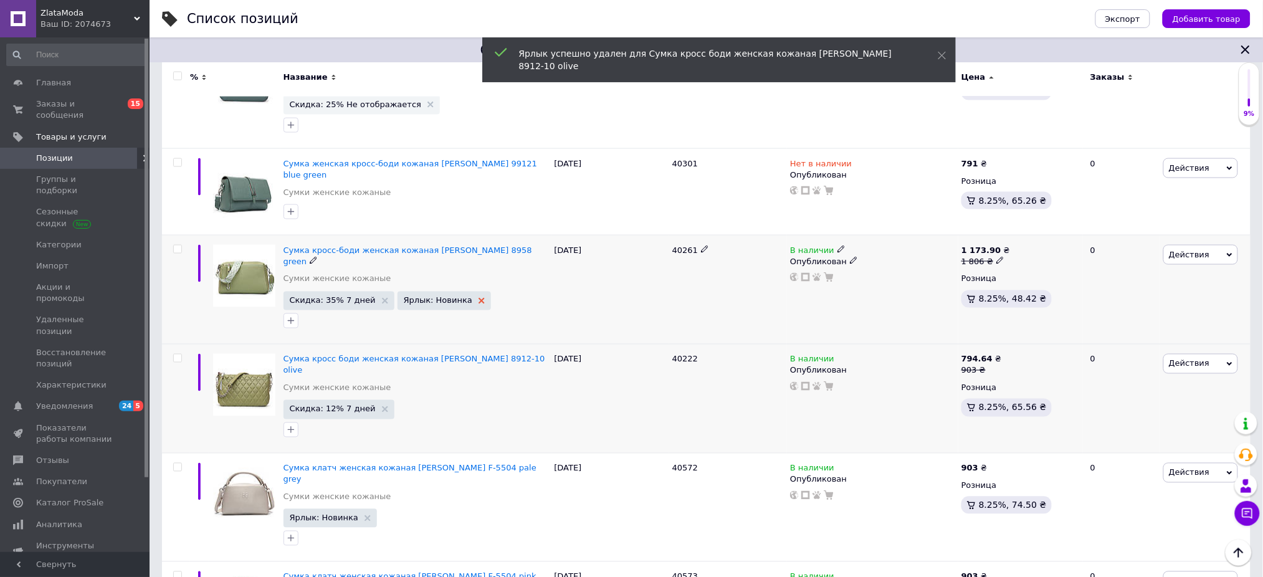
click at [479, 298] on icon at bounding box center [482, 301] width 6 height 6
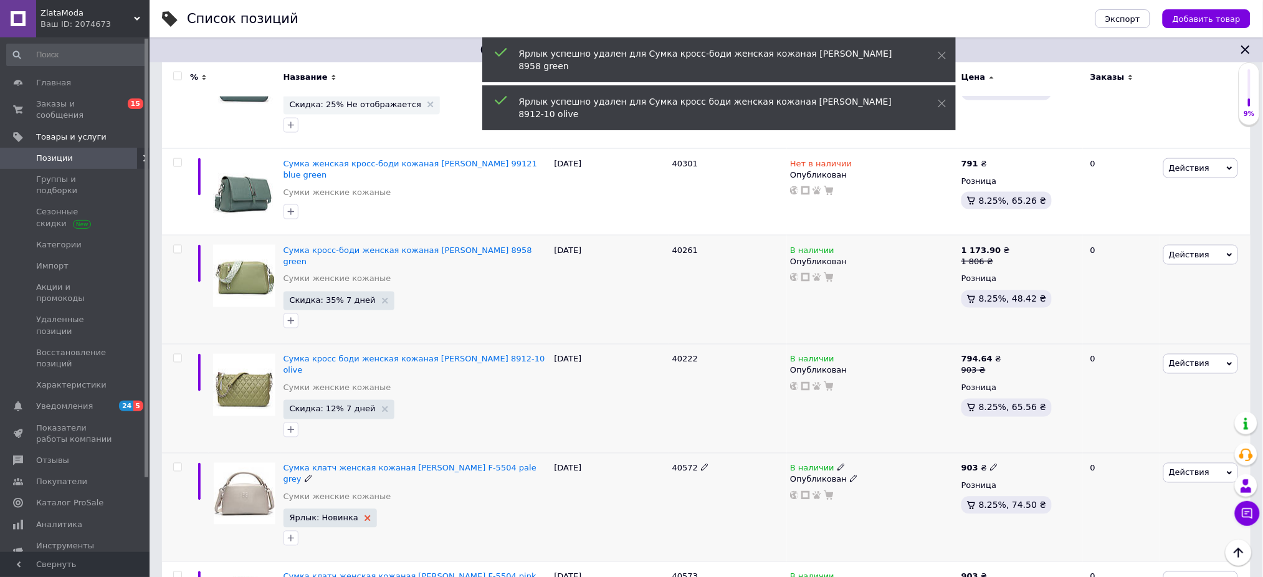
click at [365, 515] on icon at bounding box center [368, 518] width 6 height 6
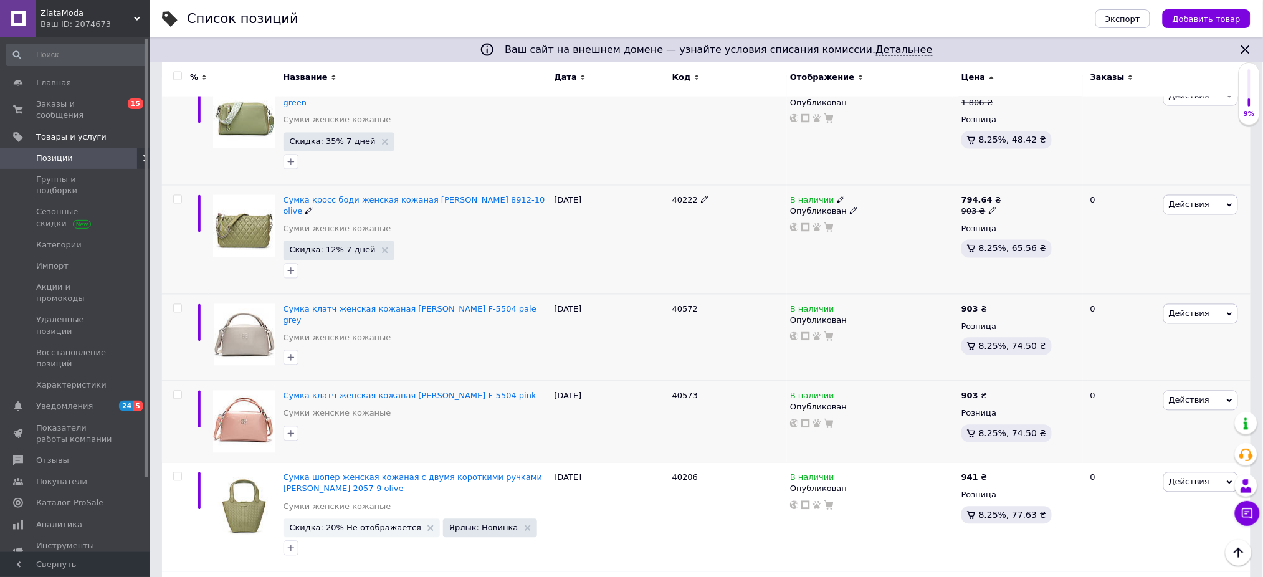
scroll to position [748, 0]
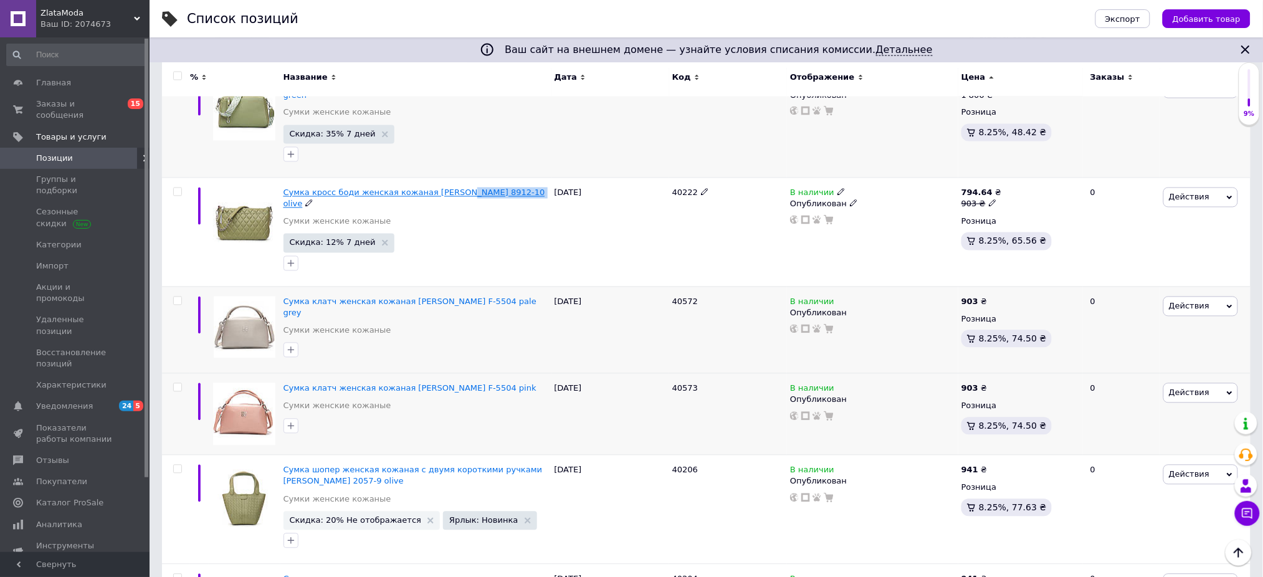
drag, startPoint x: 504, startPoint y: 156, endPoint x: 451, endPoint y: 153, distance: 53.1
click at [451, 188] on div "Сумка кросс боди женская кожаная [PERSON_NAME] 8912-10 olive" at bounding box center [416, 199] width 265 height 22
copy span "I 8912-10 olive"
click at [822, 188] on span "В наличии" at bounding box center [812, 194] width 44 height 13
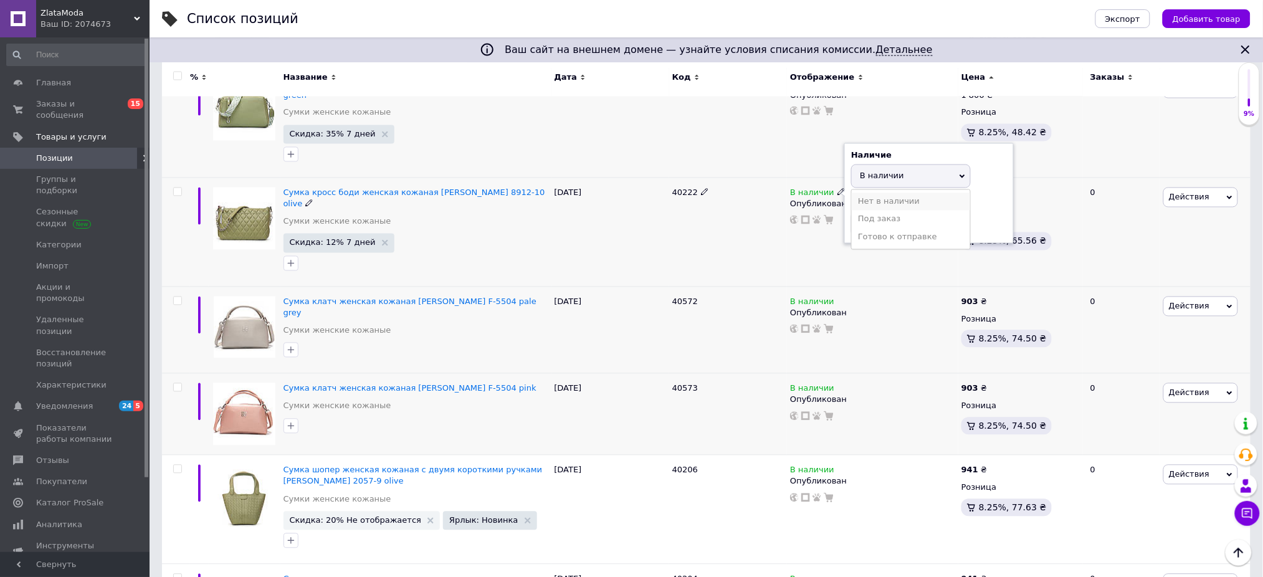
click at [891, 193] on li "Нет в наличии" at bounding box center [911, 201] width 118 height 17
click at [751, 192] on div "40222" at bounding box center [728, 232] width 118 height 109
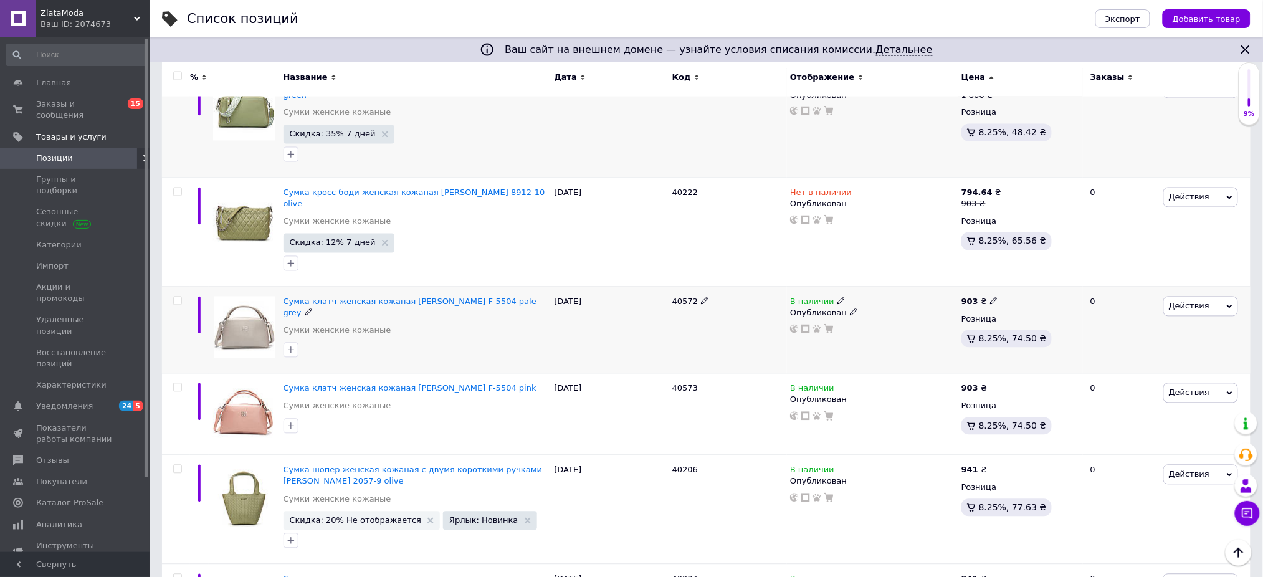
click at [1205, 297] on span "Действия" at bounding box center [1201, 307] width 75 height 20
click at [1130, 356] on li "Копировать" at bounding box center [1149, 364] width 177 height 17
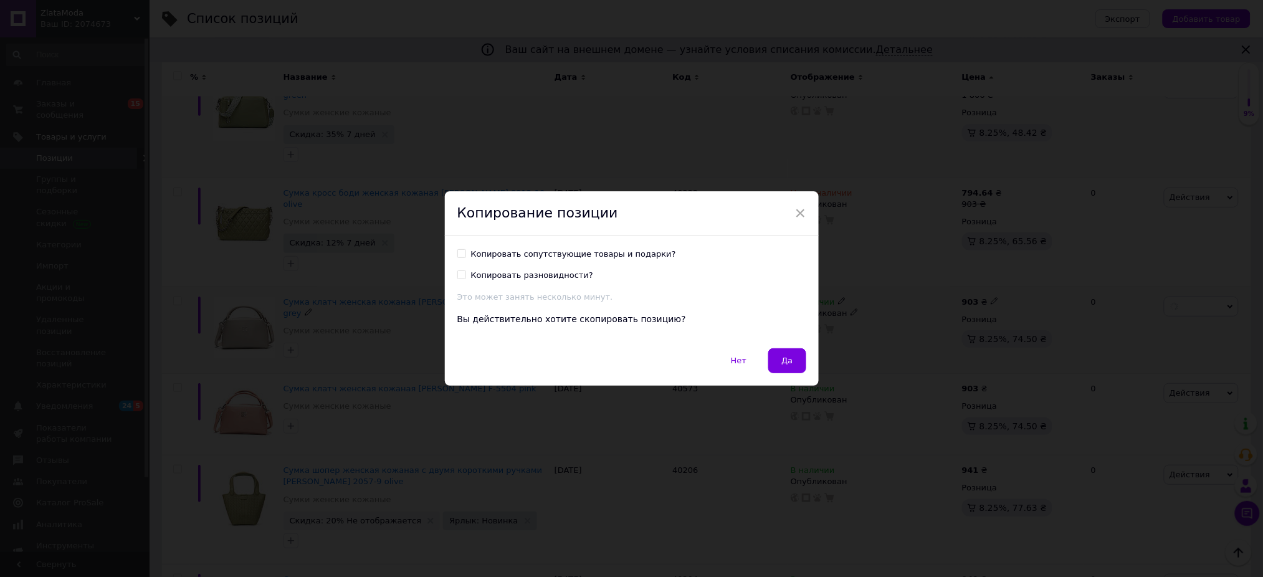
scroll to position [696, 0]
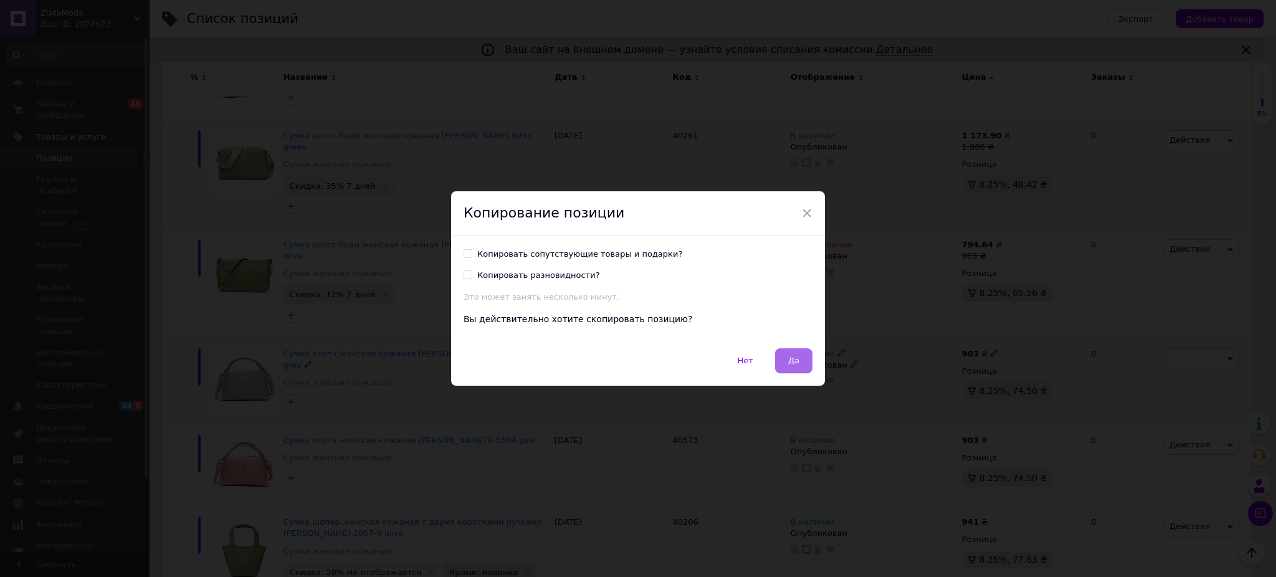
click at [793, 361] on span "Да" at bounding box center [793, 360] width 11 height 9
